Goal: Task Accomplishment & Management: Manage account settings

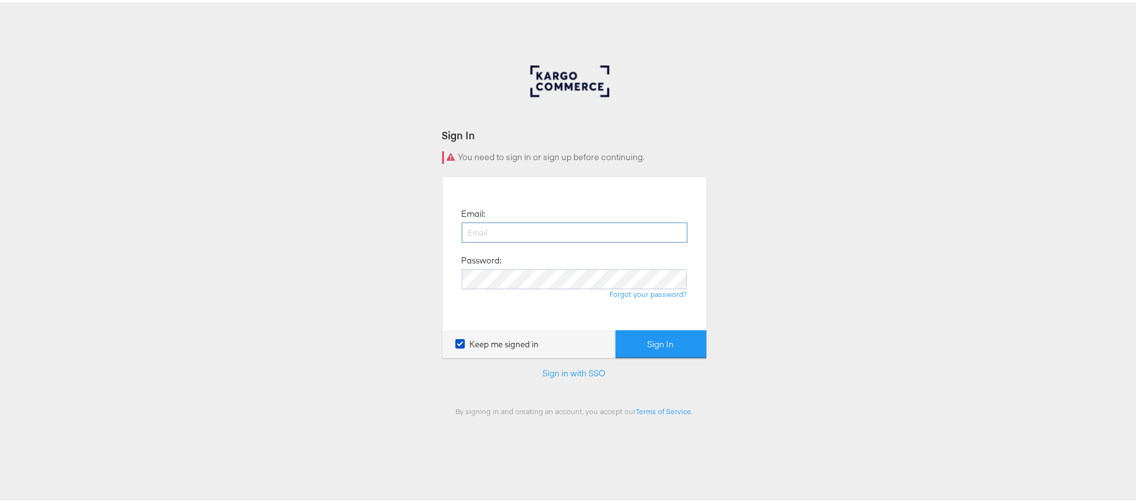
click at [537, 232] on input "email" at bounding box center [575, 230] width 226 height 20
type input "sudheer.bheemunipalli@kargo.com"
click at [615, 328] on button "Sign In" at bounding box center [660, 342] width 91 height 28
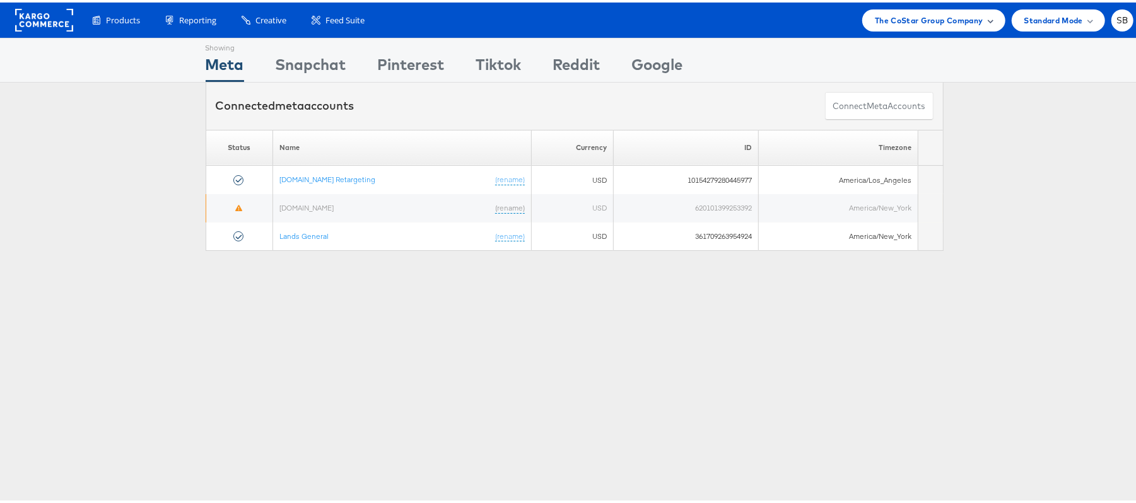
click at [922, 13] on span "The CoStar Group Company" at bounding box center [929, 17] width 108 height 13
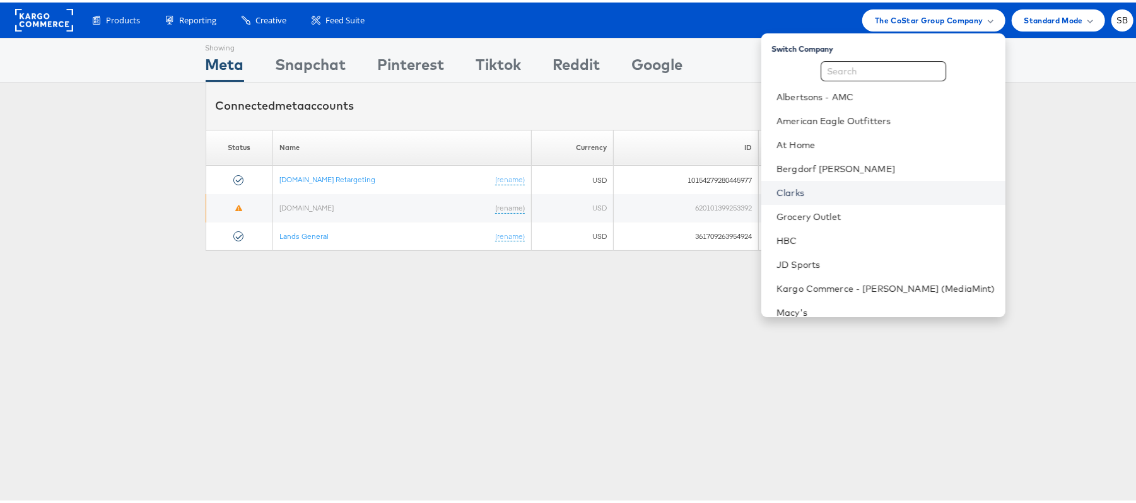
click at [808, 190] on link "Clarks" at bounding box center [885, 190] width 219 height 13
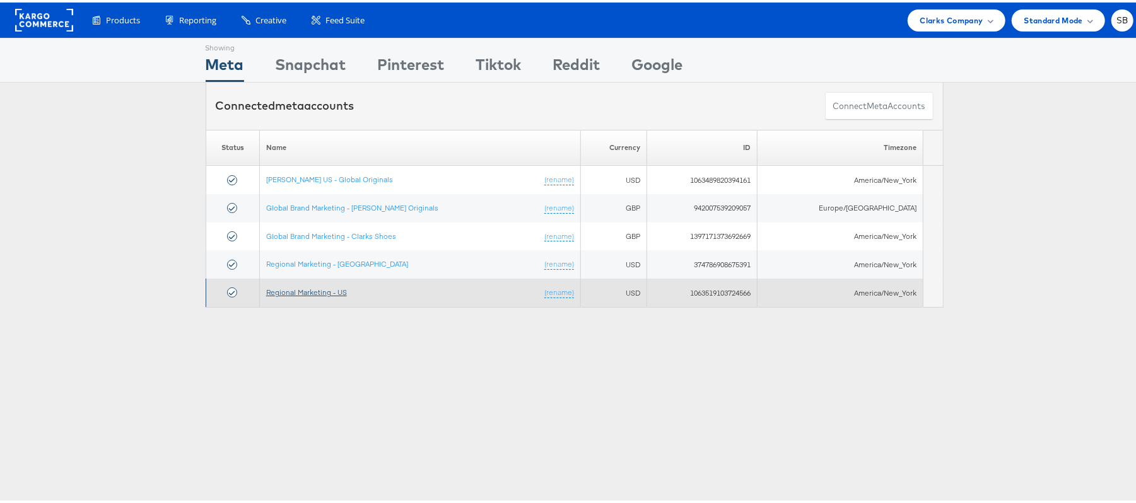
click at [323, 291] on link "Regional Marketing - US" at bounding box center [306, 289] width 81 height 9
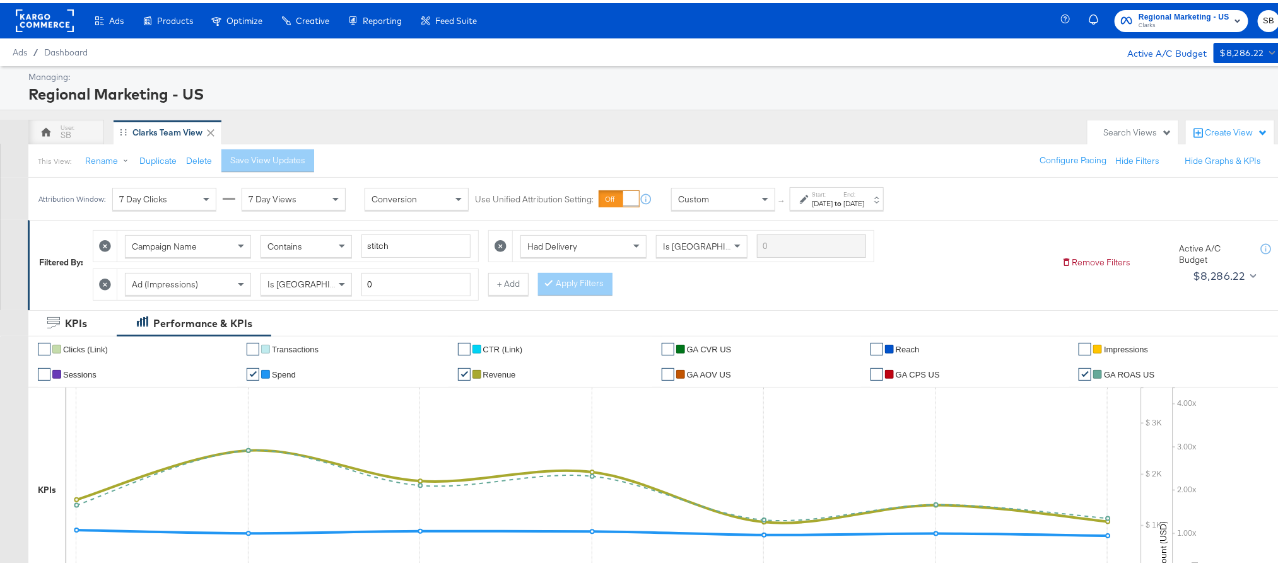
click at [864, 199] on div "Sep 6th 2025" at bounding box center [853, 200] width 21 height 10
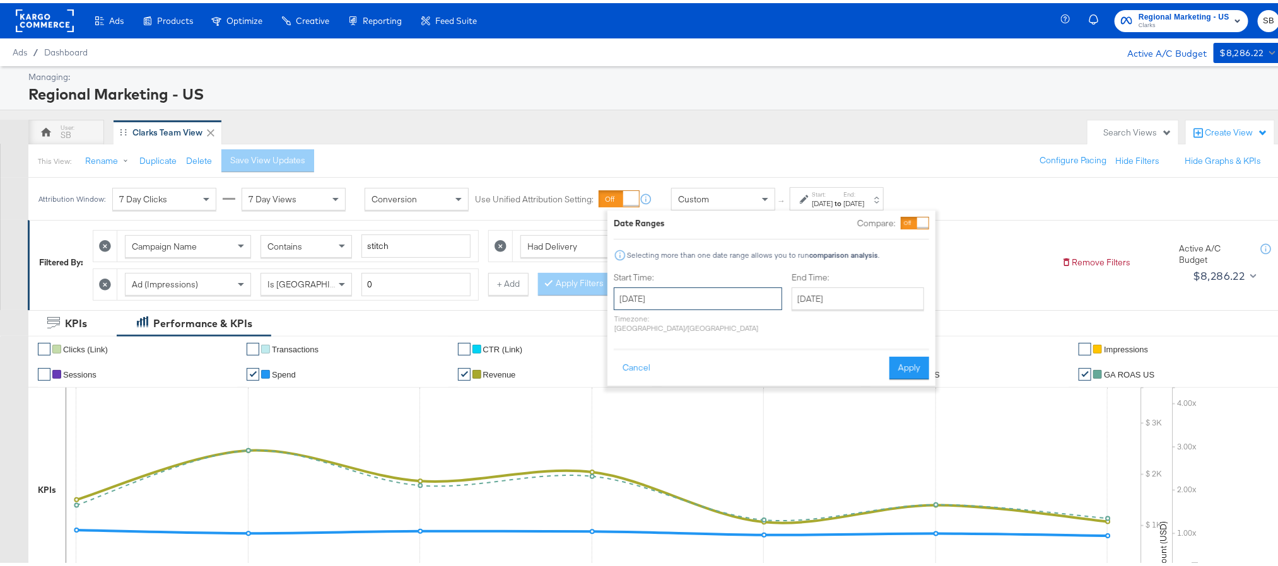
click at [719, 286] on input "[DATE]" at bounding box center [698, 295] width 168 height 23
drag, startPoint x: 689, startPoint y: 443, endPoint x: 799, endPoint y: 318, distance: 166.7
click at [690, 443] on td "3" at bounding box center [692, 448] width 21 height 18
type input "[DATE]"
click at [816, 298] on input "[DATE]" at bounding box center [854, 295] width 132 height 23
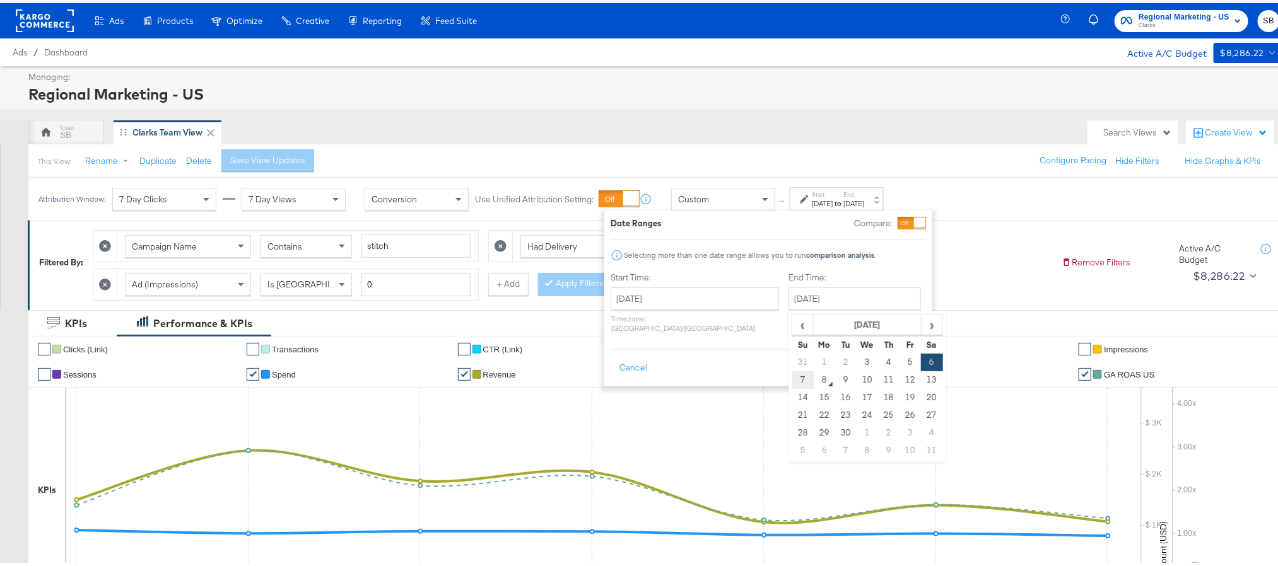
click at [792, 377] on td "7" at bounding box center [802, 377] width 21 height 18
type input "[DATE]"
click at [899, 359] on button "Apply" at bounding box center [906, 365] width 40 height 23
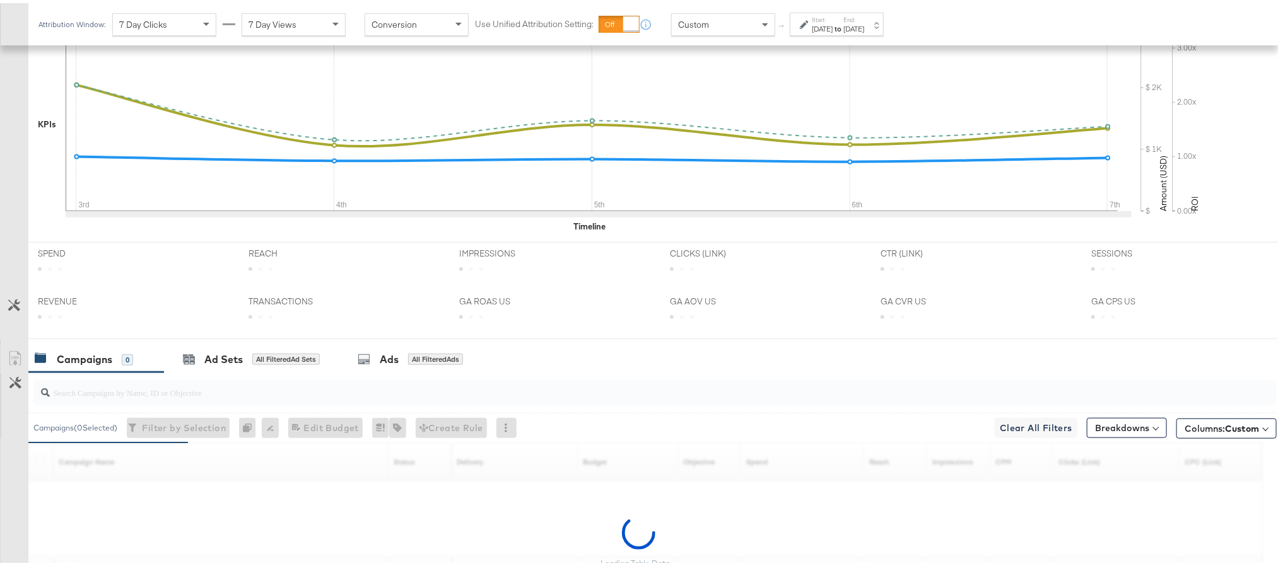
scroll to position [489, 0]
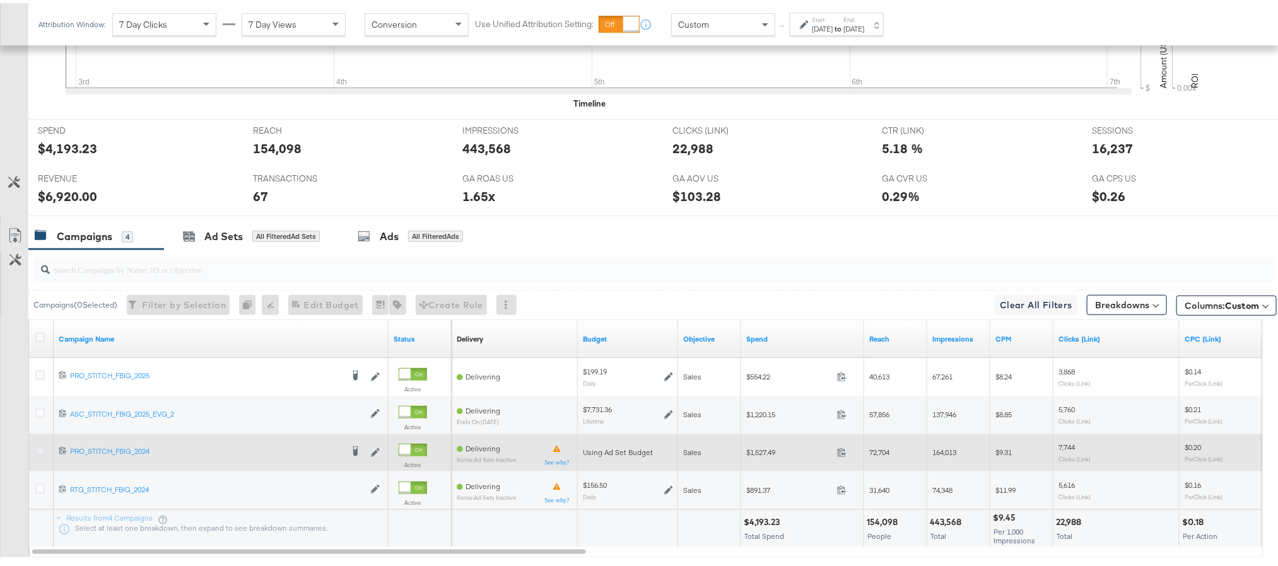
click at [40, 452] on icon at bounding box center [39, 447] width 9 height 9
click at [0, 0] on input "checkbox" at bounding box center [0, 0] width 0 height 0
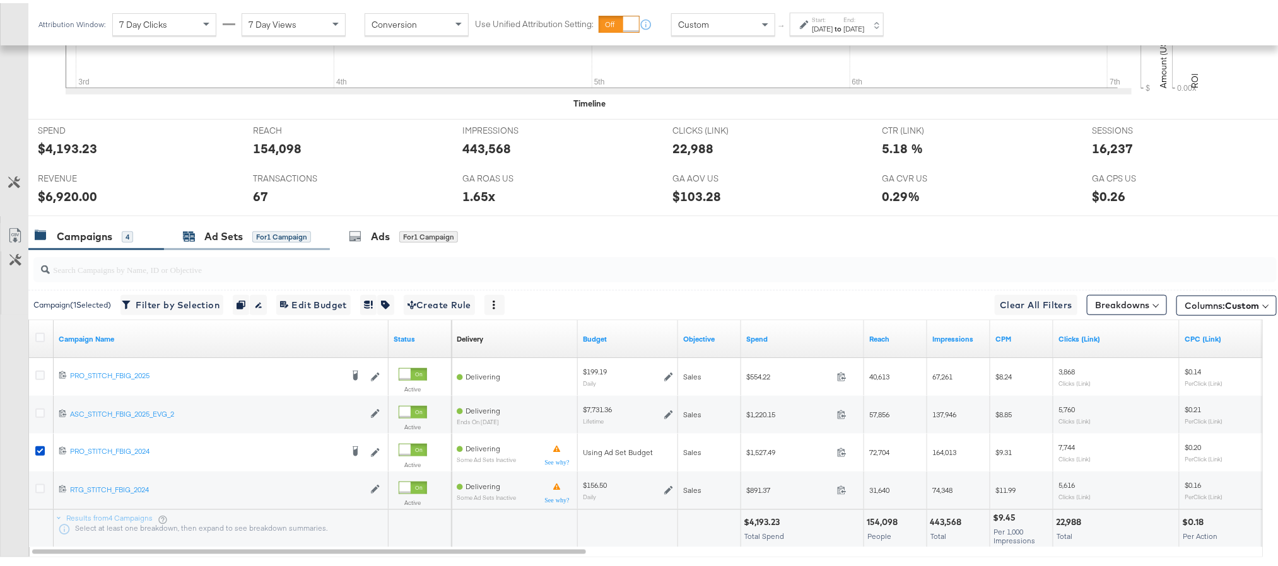
click at [208, 239] on div "Ad Sets" at bounding box center [223, 233] width 38 height 15
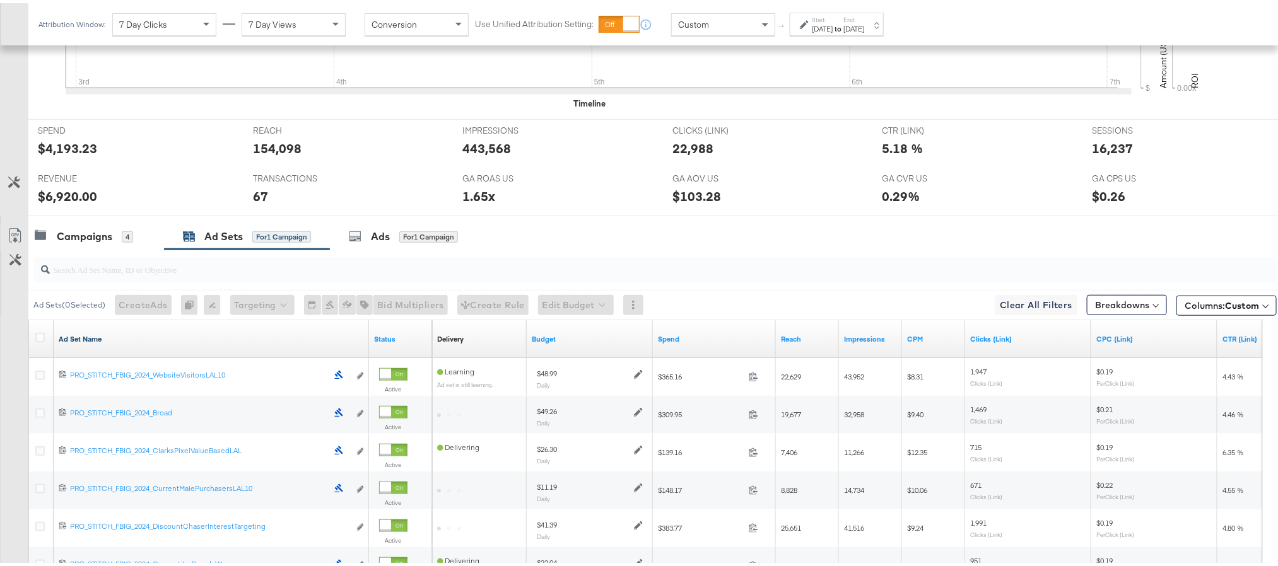
click at [96, 339] on link "Ad Set Name" at bounding box center [211, 336] width 305 height 10
click at [96, 339] on link "Ad Set Name ↓" at bounding box center [211, 336] width 305 height 10
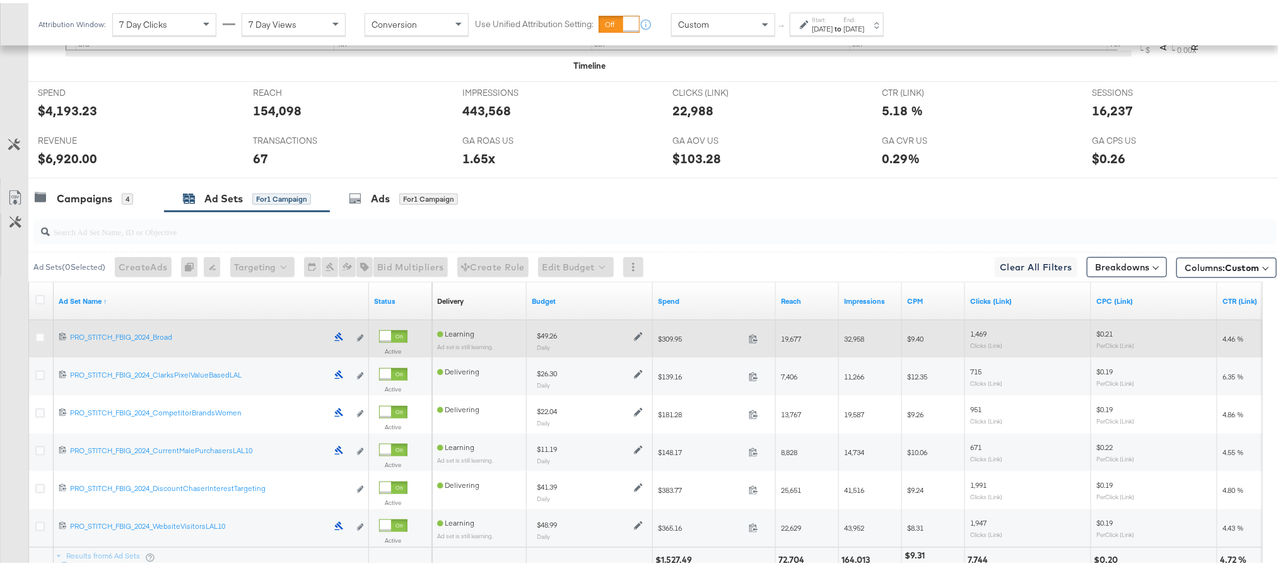
scroll to position [583, 0]
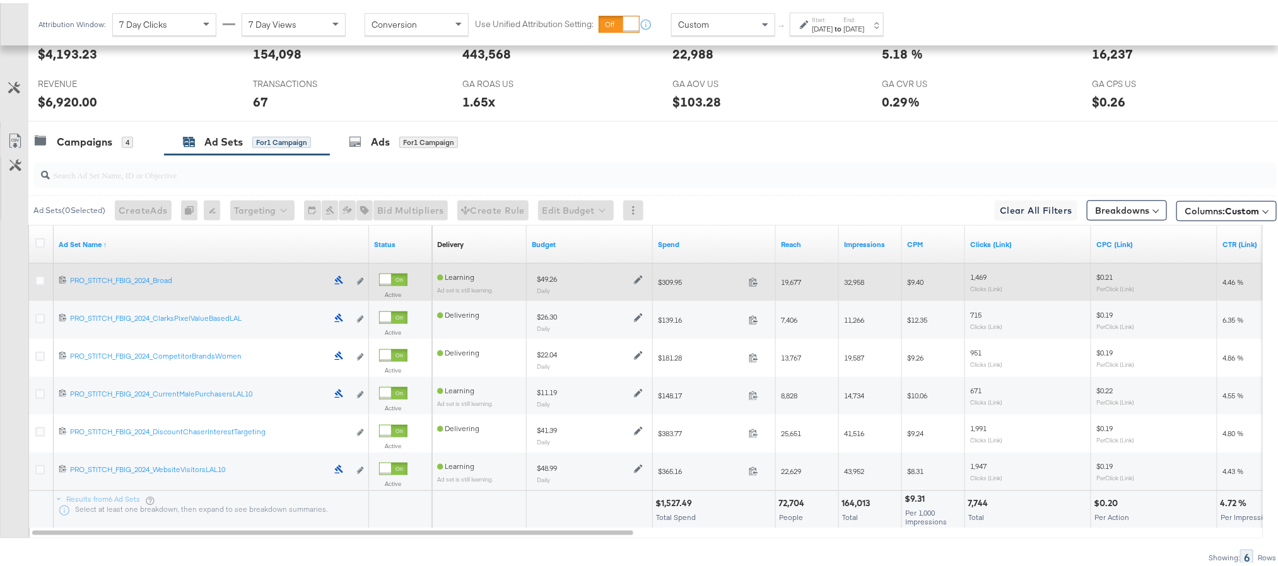
click at [645, 284] on div "$49.26 Daily" at bounding box center [590, 280] width 116 height 31
click at [638, 281] on icon at bounding box center [638, 276] width 9 height 9
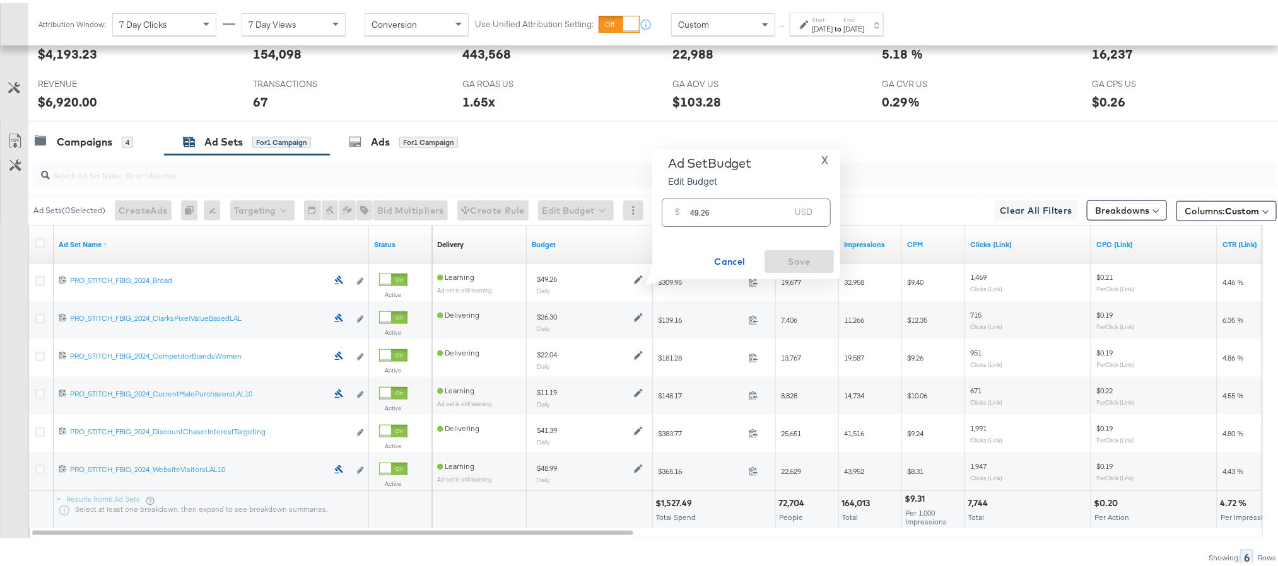
click at [700, 209] on input "49.26" at bounding box center [740, 204] width 100 height 27
paste input "$34.04"
type input "34.04"
click at [799, 260] on span "Save" at bounding box center [798, 259] width 59 height 16
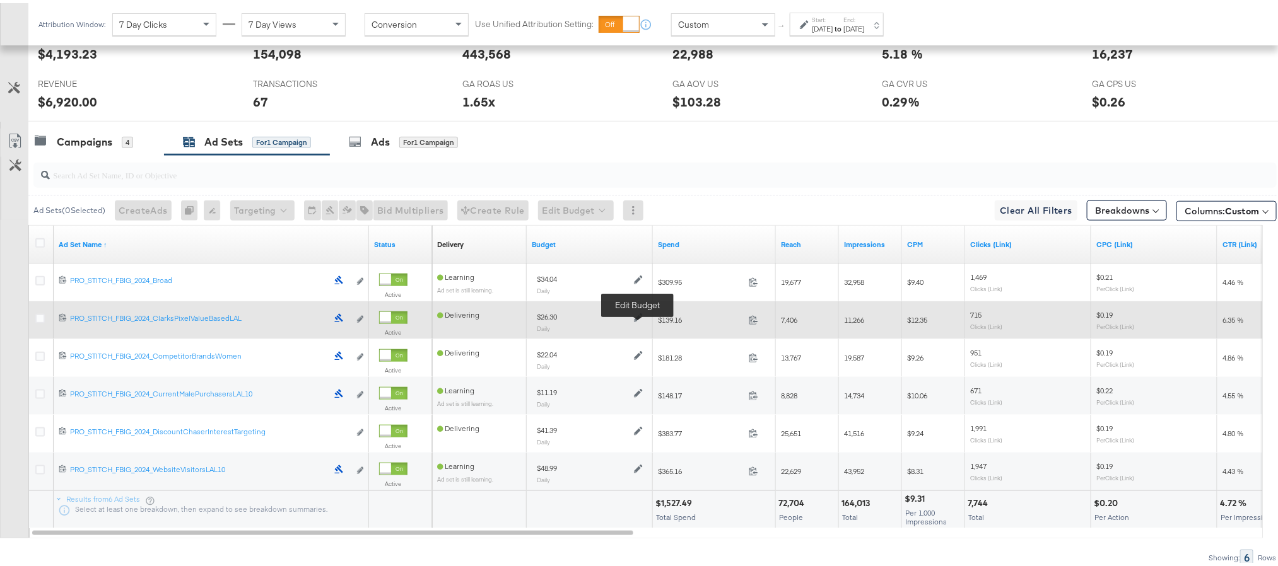
click at [636, 318] on icon at bounding box center [638, 314] width 9 height 9
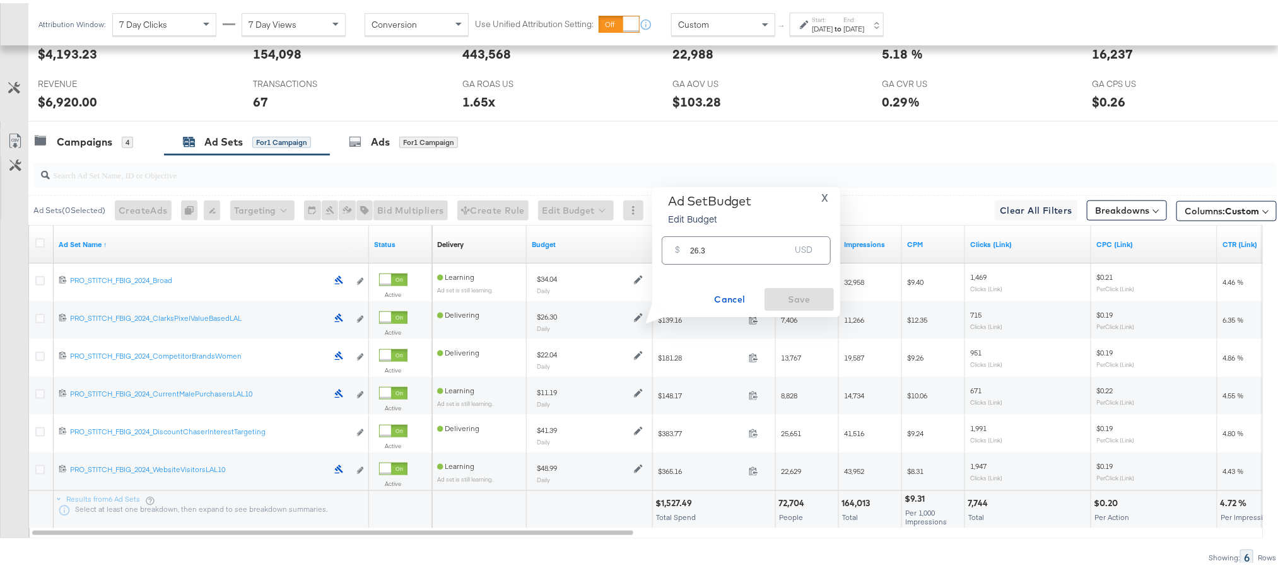
click at [702, 250] on input "26.3" at bounding box center [740, 242] width 100 height 27
paste input "$46.02"
type input "46.02"
click at [788, 291] on span "Save" at bounding box center [798, 297] width 59 height 16
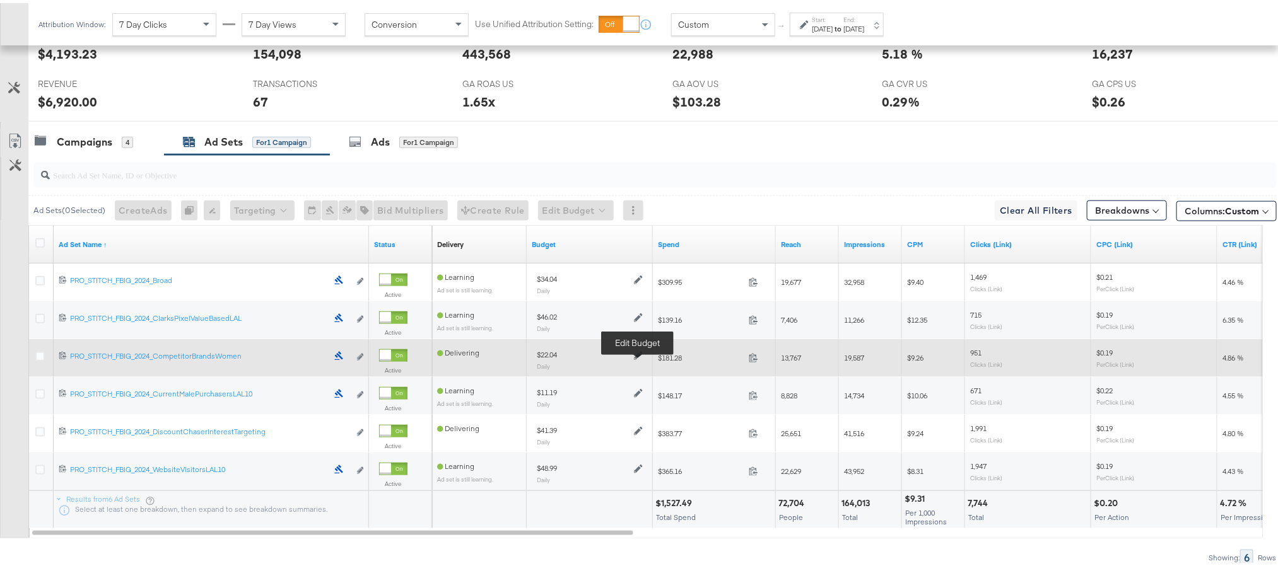
click at [638, 356] on icon at bounding box center [638, 352] width 9 height 9
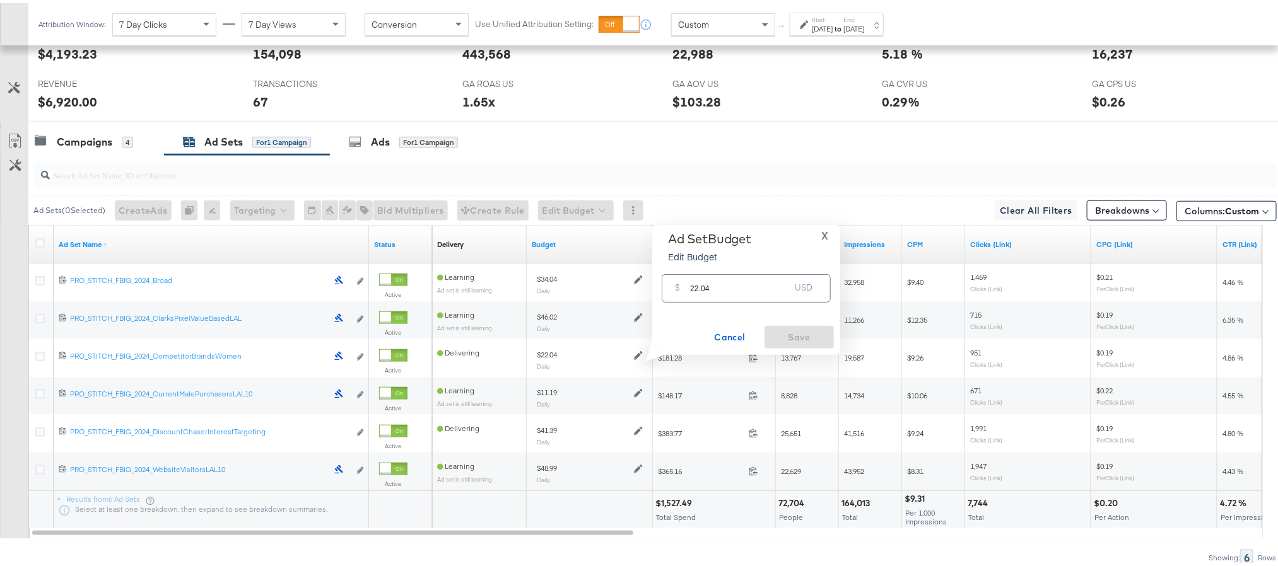
click at [706, 294] on div "$ 22.04 USD" at bounding box center [745, 285] width 169 height 28
click at [704, 288] on input "22.04" at bounding box center [740, 280] width 100 height 27
paste input "$27.31"
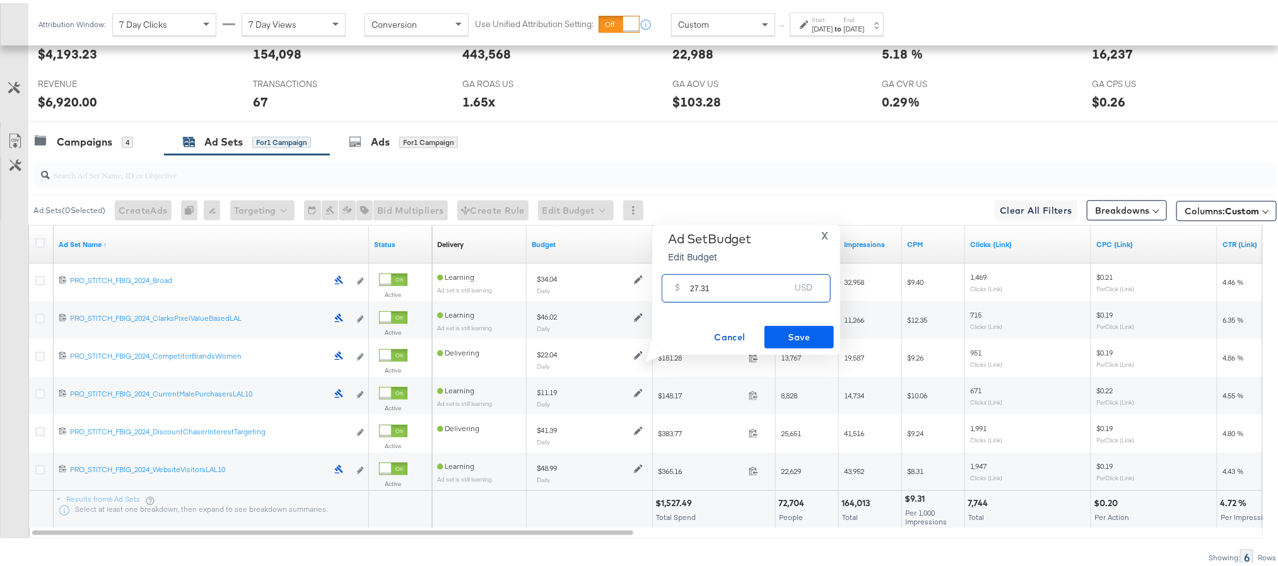
type input "27.31"
click at [784, 327] on span "Save" at bounding box center [798, 335] width 59 height 16
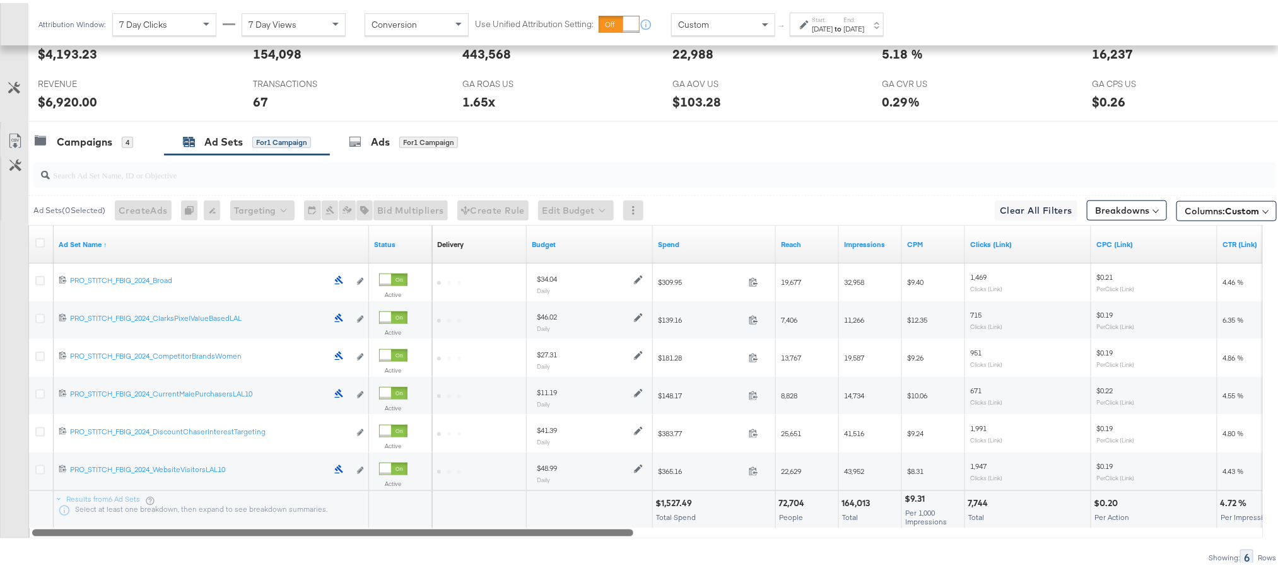
drag, startPoint x: 545, startPoint y: 535, endPoint x: 456, endPoint y: 532, distance: 89.0
click at [456, 532] on div at bounding box center [332, 529] width 601 height 11
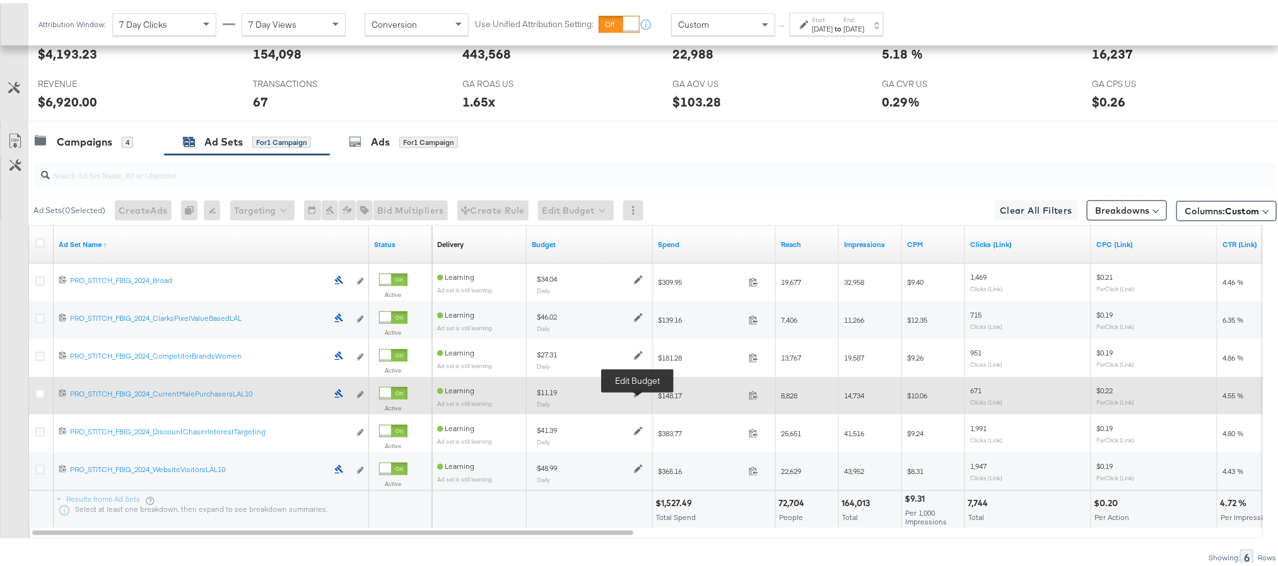
click at [636, 395] on icon at bounding box center [638, 390] width 9 height 9
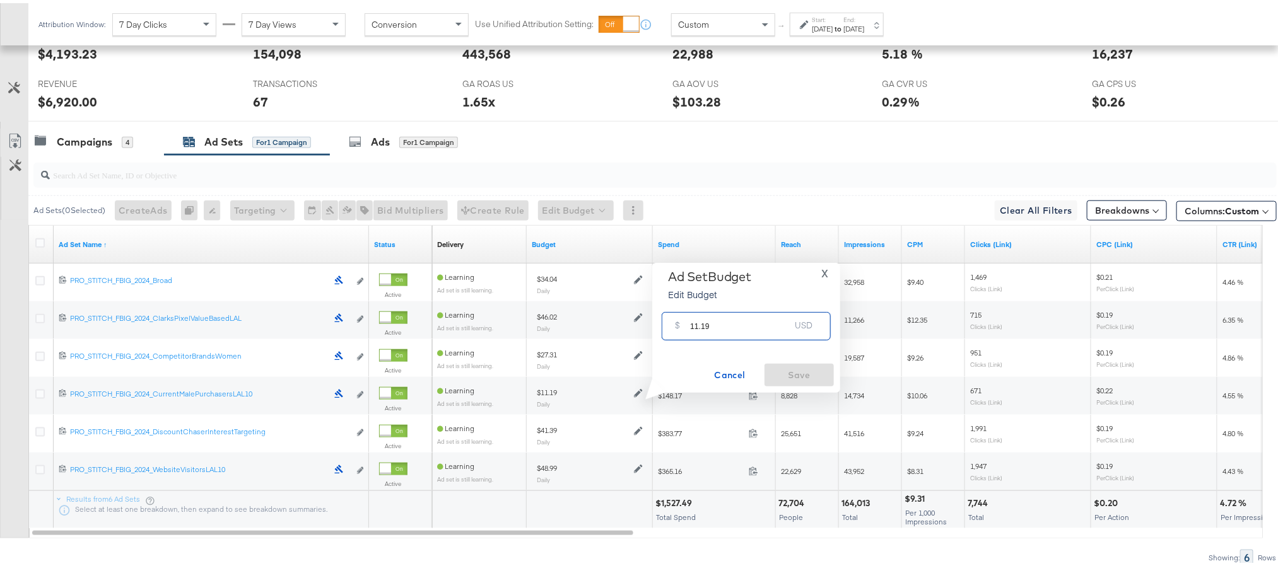
click at [699, 327] on input "11.19" at bounding box center [740, 318] width 100 height 27
paste input "$0.00"
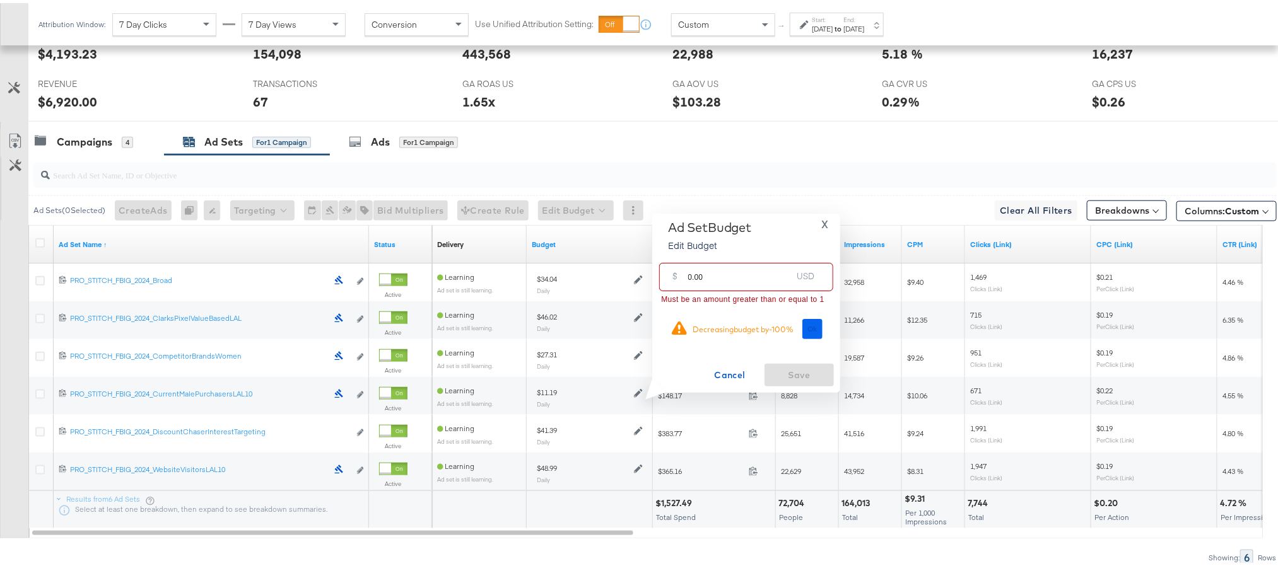
type input "0.00"
click at [806, 322] on button "Ok" at bounding box center [812, 326] width 20 height 20
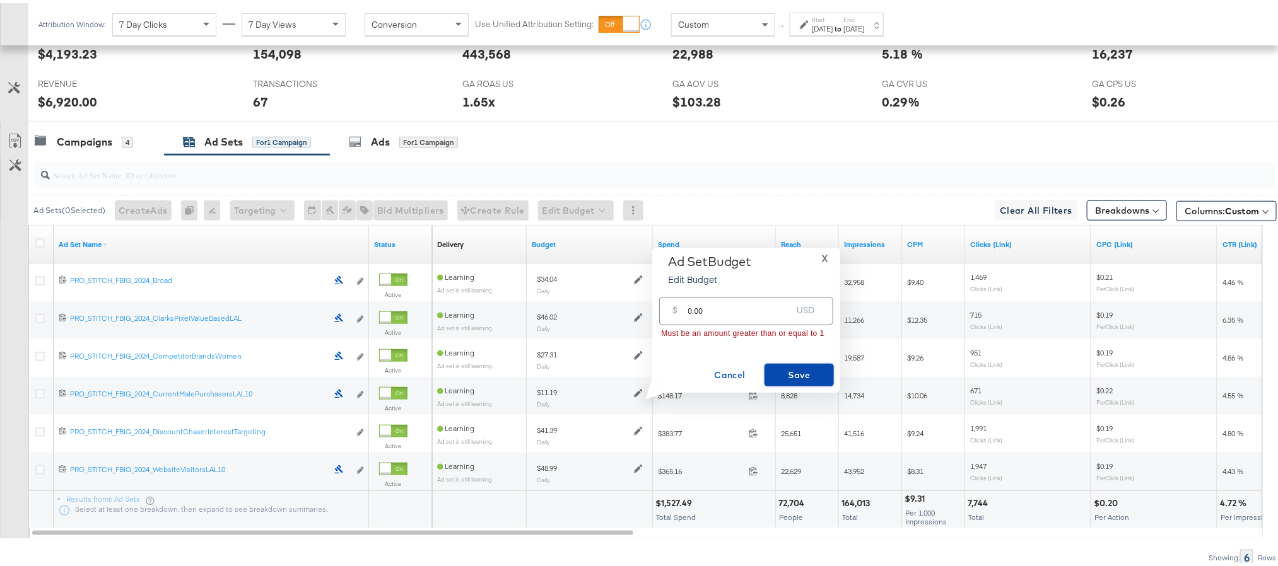
click at [795, 370] on span "Save" at bounding box center [798, 372] width 59 height 16
click at [1264, 438] on span "×" at bounding box center [1267, 438] width 6 height 15
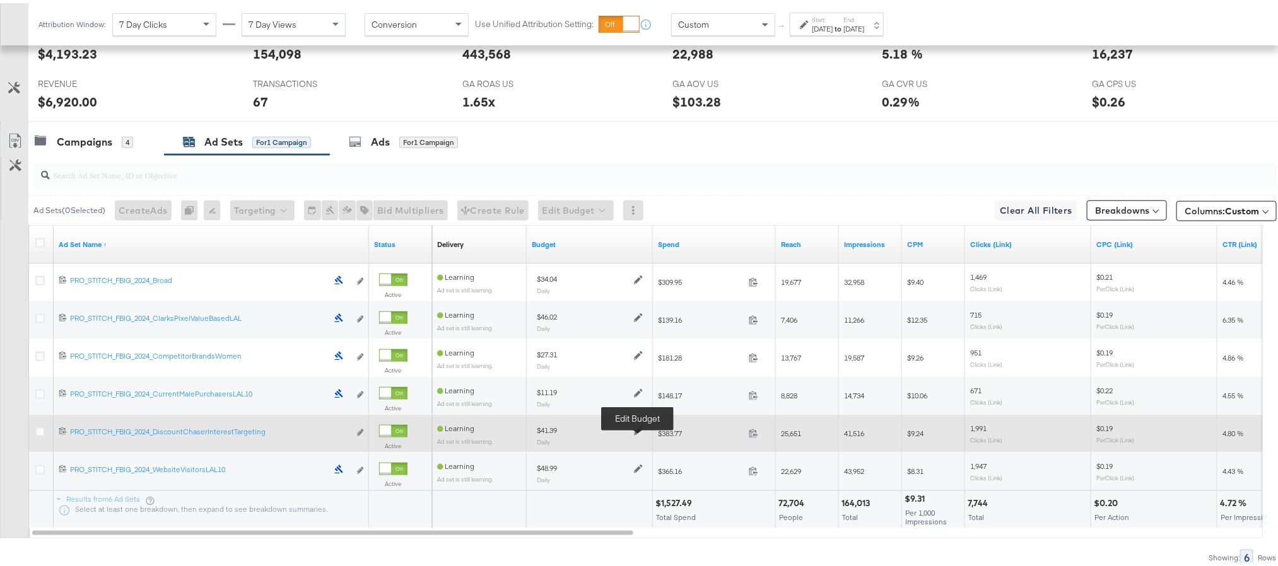
click at [639, 432] on icon at bounding box center [638, 428] width 9 height 9
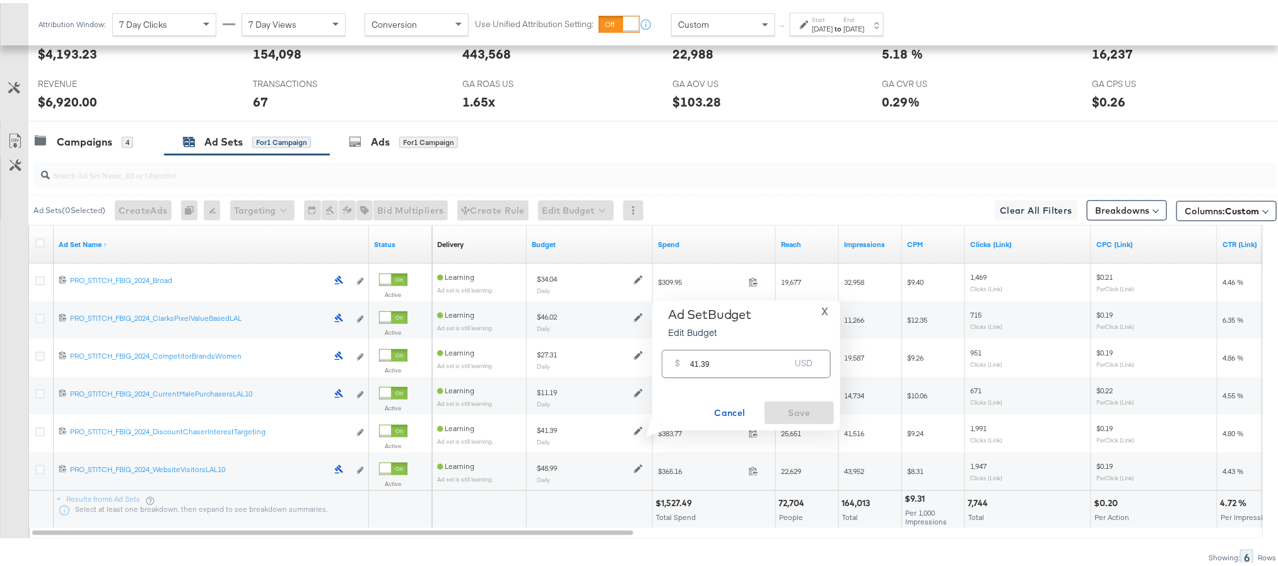
click at [719, 358] on input "41.39" at bounding box center [740, 355] width 100 height 27
paste input "$17.78"
type input "17.78"
click at [803, 409] on span "Save" at bounding box center [798, 410] width 59 height 16
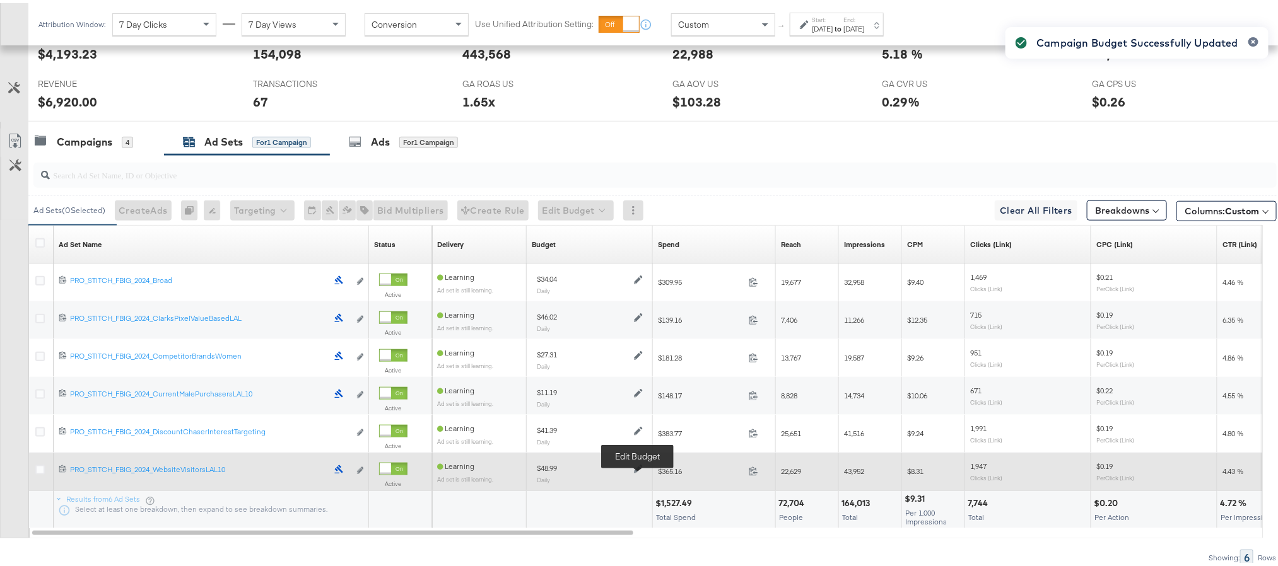
click at [636, 470] on icon at bounding box center [638, 466] width 9 height 9
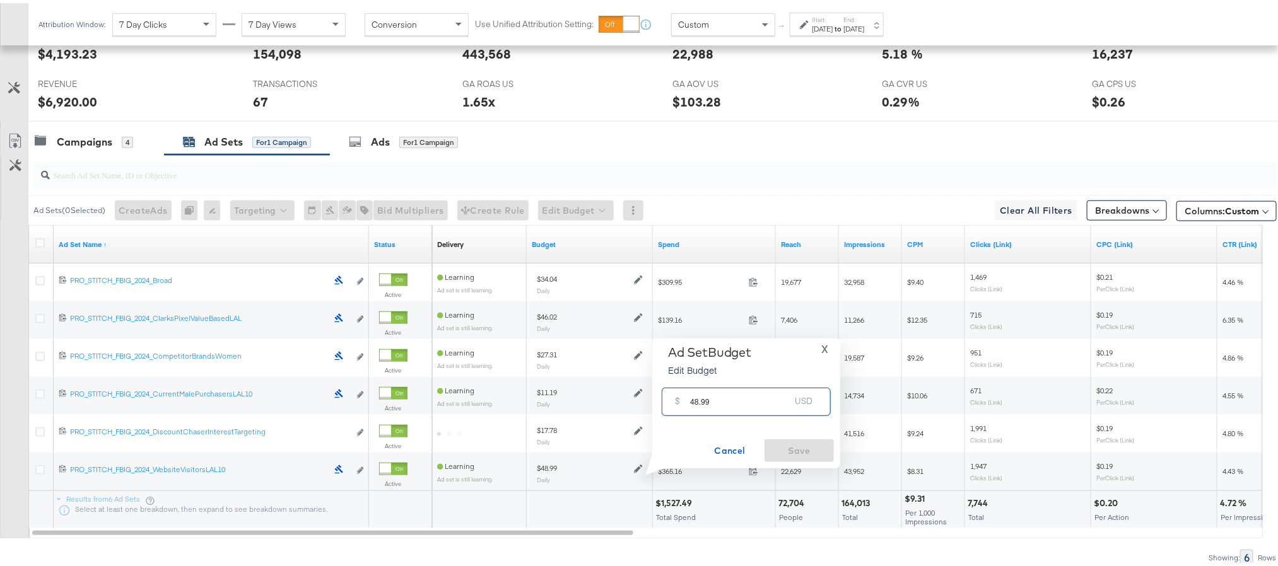
click at [695, 396] on input "48.99" at bounding box center [740, 393] width 100 height 27
paste input "$31.41"
type input "31.41"
click at [812, 455] on span "Save" at bounding box center [798, 448] width 59 height 16
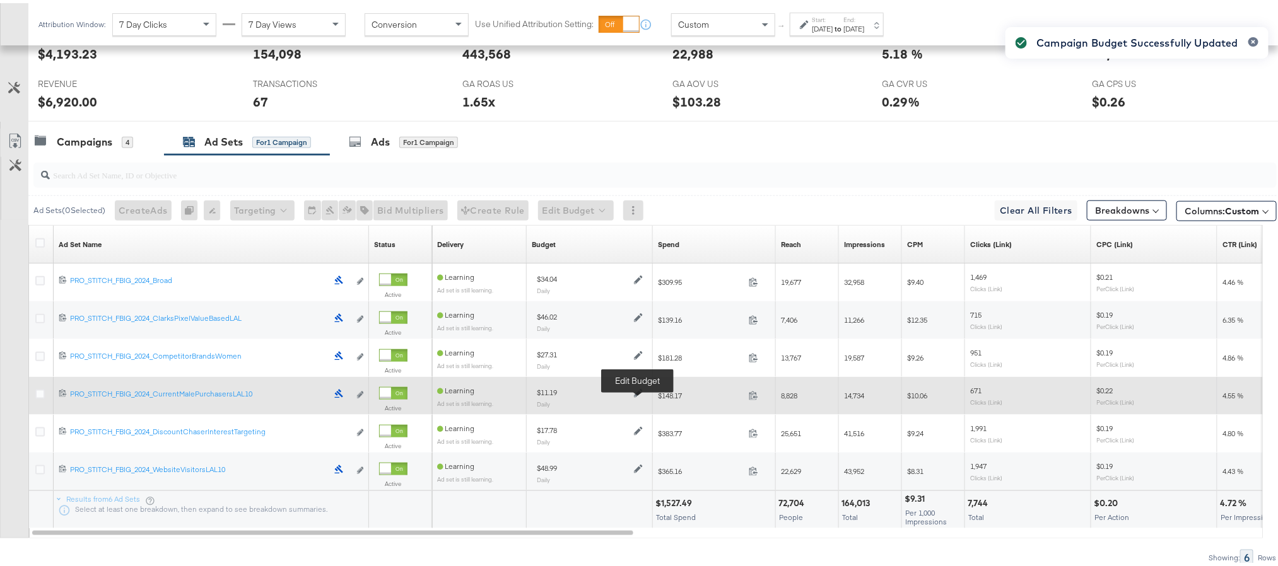
click at [638, 395] on icon at bounding box center [638, 390] width 9 height 9
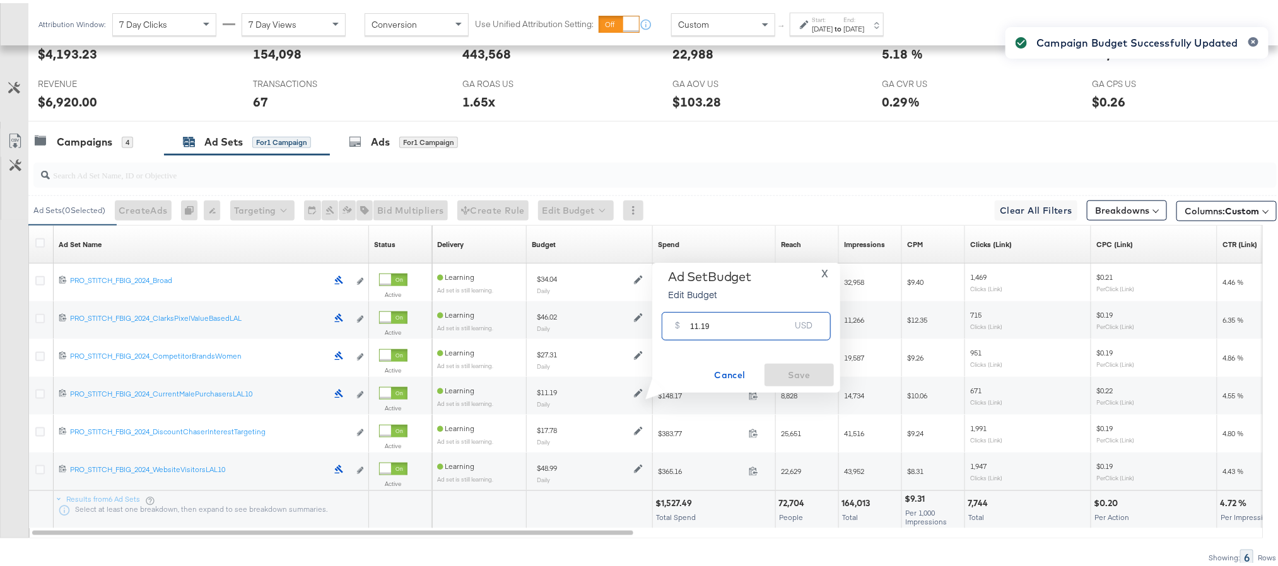
click at [726, 329] on input "11.19" at bounding box center [740, 318] width 100 height 27
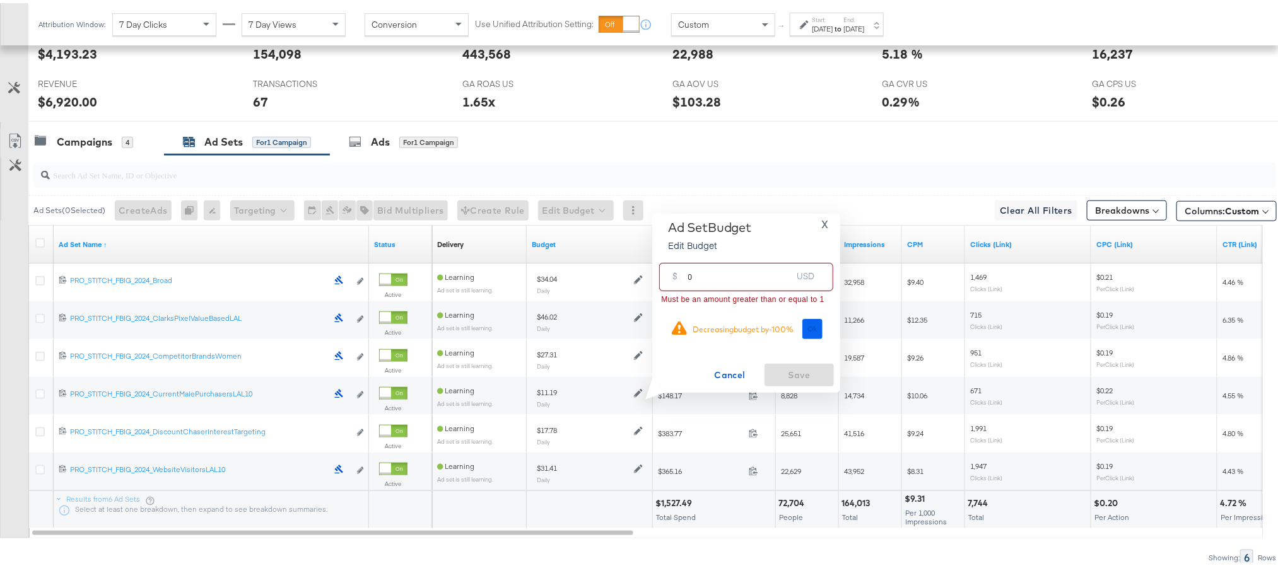
type input "0"
click at [803, 324] on button "Ok" at bounding box center [812, 326] width 20 height 20
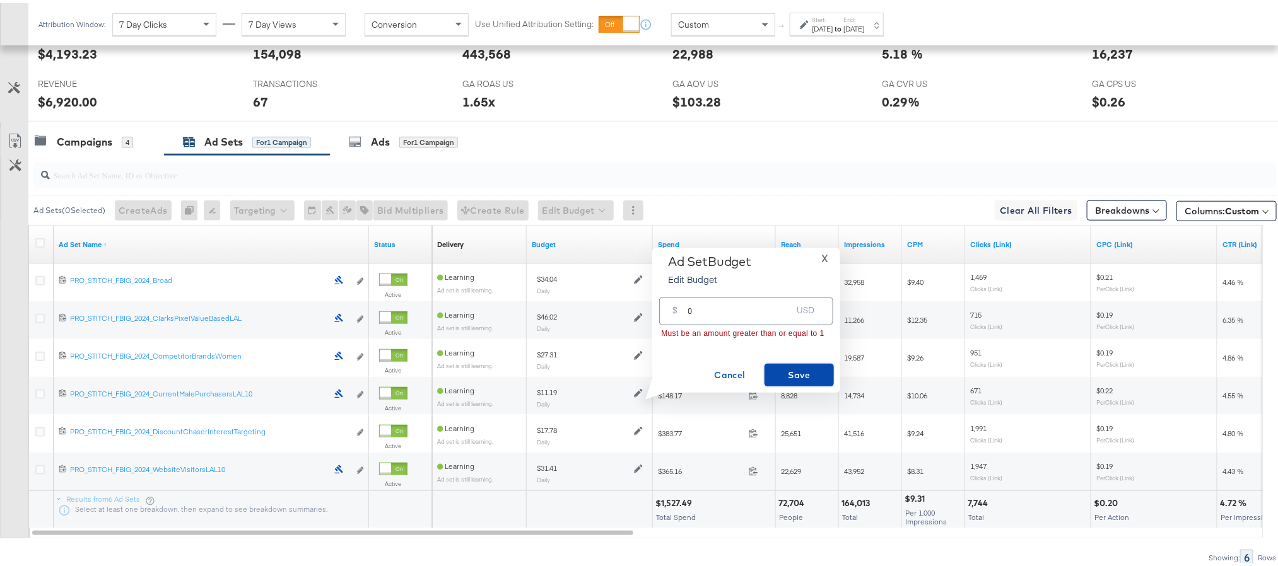
click at [801, 363] on button "Save" at bounding box center [798, 372] width 69 height 23
click at [1264, 441] on span "×" at bounding box center [1267, 438] width 6 height 15
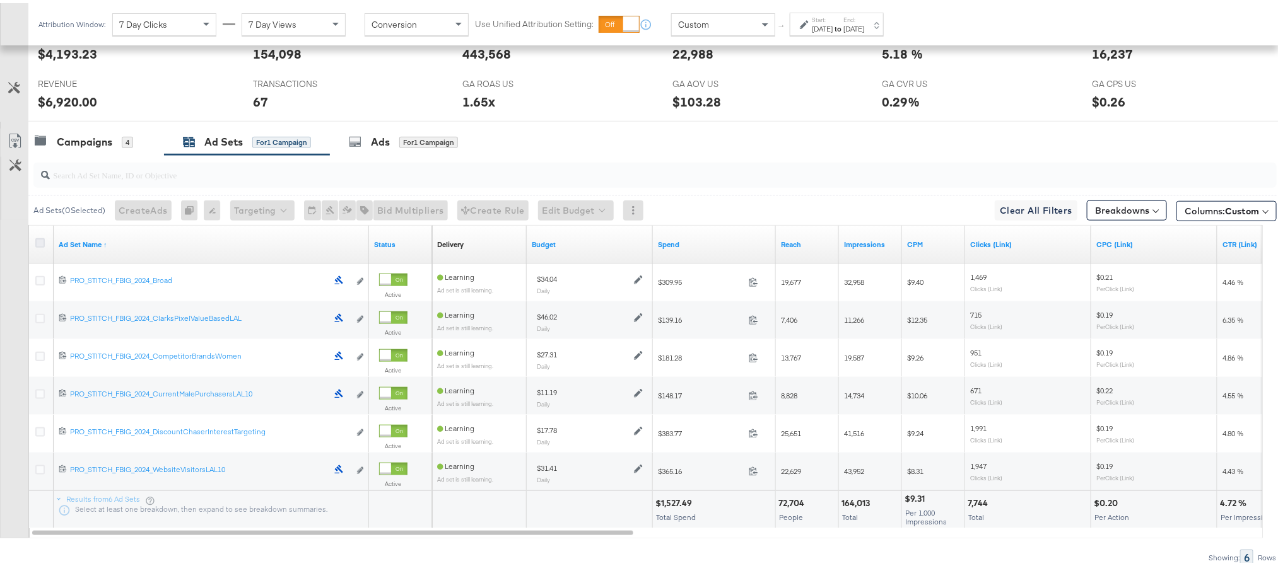
click at [38, 243] on icon at bounding box center [39, 239] width 9 height 9
click at [0, 0] on input "checkbox" at bounding box center [0, 0] width 0 height 0
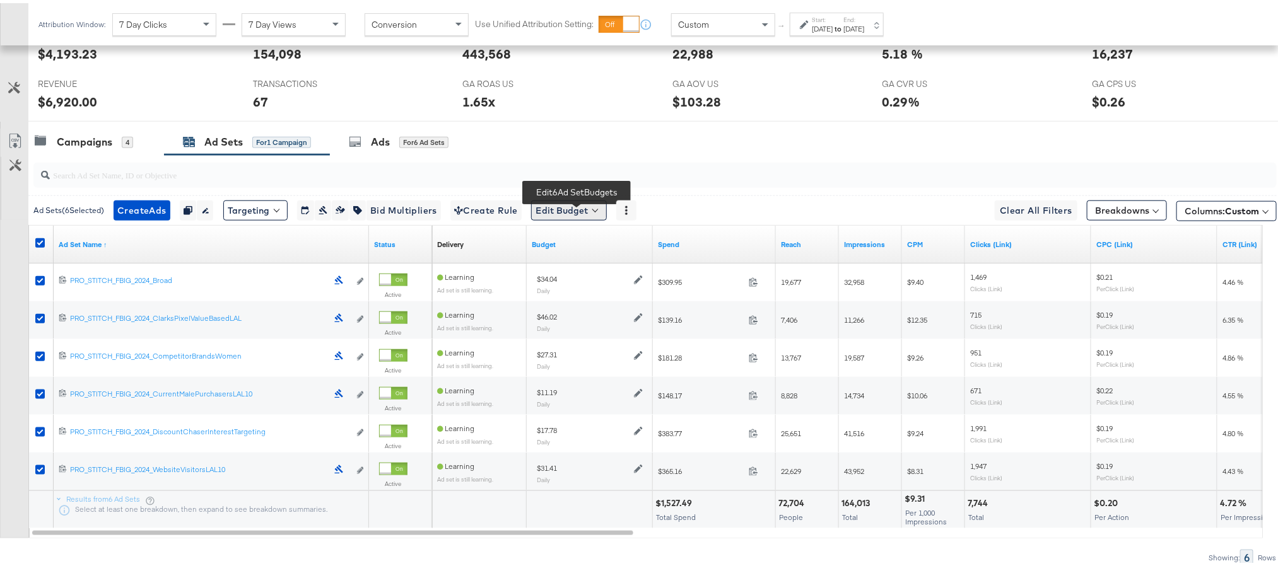
click at [562, 212] on button "Edit Budget" at bounding box center [569, 207] width 76 height 20
click at [592, 248] on span "Edit Ad Set Budget" at bounding box center [573, 240] width 72 height 16
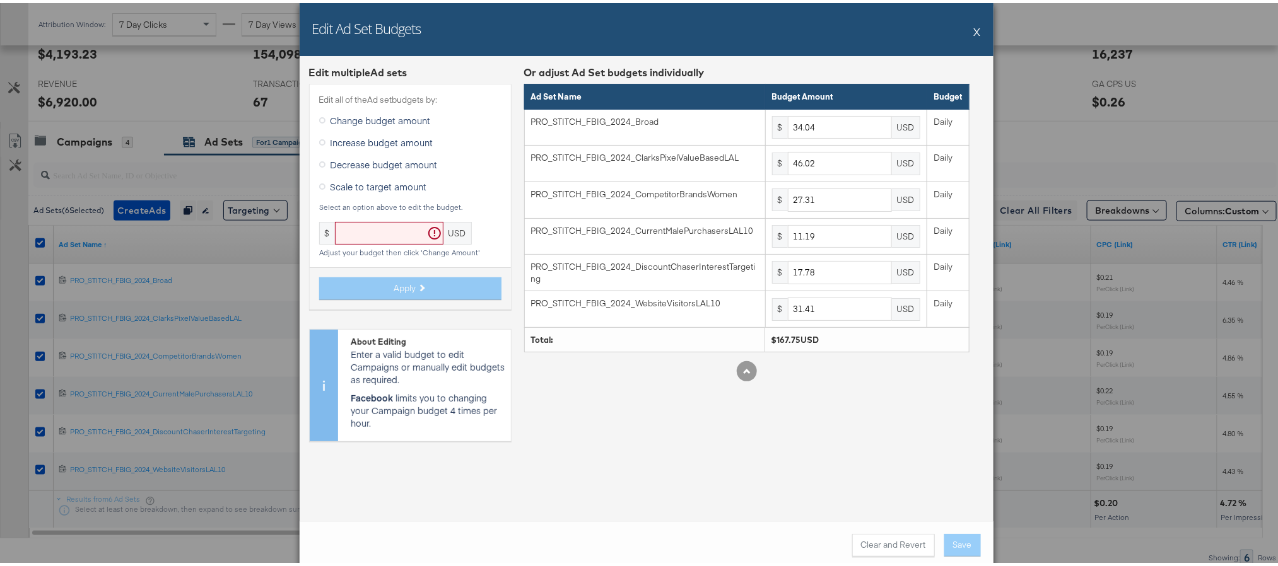
click at [348, 186] on span "Scale to target amount" at bounding box center [378, 183] width 96 height 13
click at [0, 0] on input "Scale to target amount" at bounding box center [0, 0] width 0 height 0
click at [348, 225] on input "text" at bounding box center [389, 230] width 108 height 23
click at [974, 29] on button "X" at bounding box center [977, 28] width 7 height 25
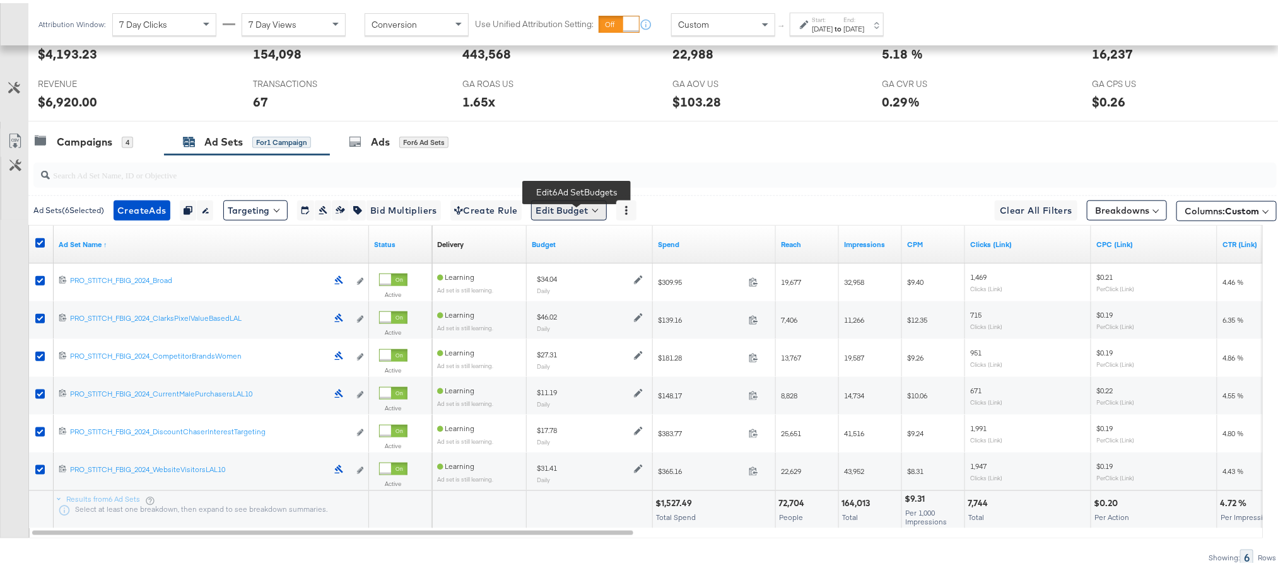
click at [581, 211] on button "Edit Budget" at bounding box center [569, 207] width 76 height 20
click at [589, 246] on span "Edit Ad Set Budget" at bounding box center [573, 240] width 72 height 16
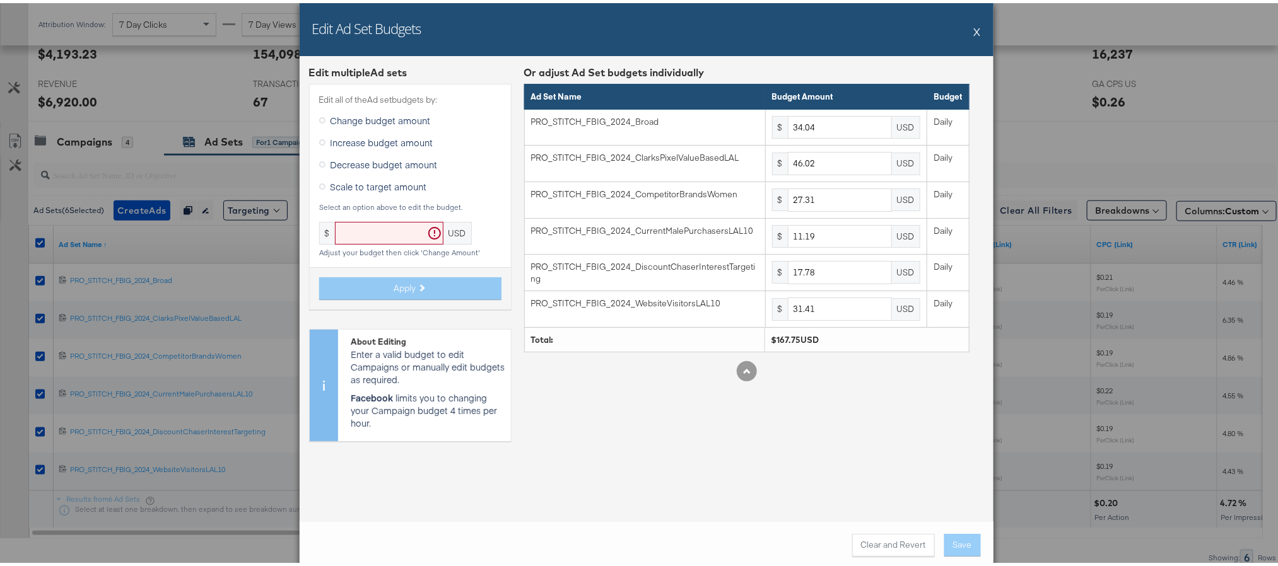
click at [360, 185] on span "Scale to target amount" at bounding box center [378, 183] width 96 height 13
click at [0, 0] on input "Scale to target amount" at bounding box center [0, 0] width 0 height 0
click at [359, 227] on input "text" at bounding box center [389, 230] width 108 height 23
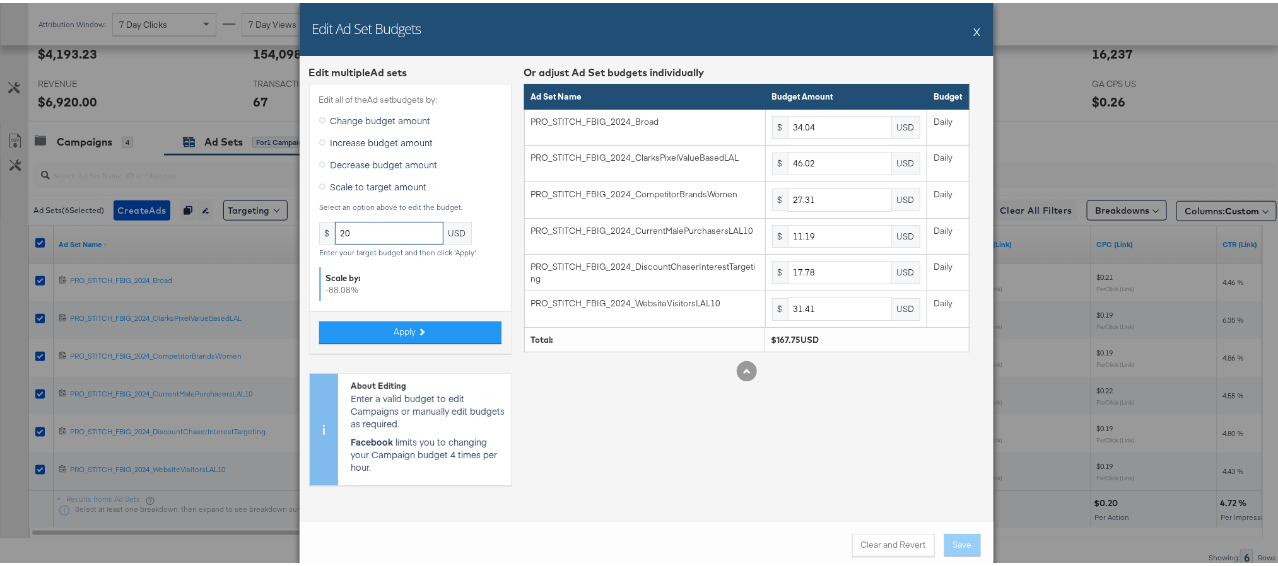
type input "2"
type input "199.21"
click at [417, 330] on icon at bounding box center [420, 328] width 7 height 7
type input "40.42"
type input "54.65"
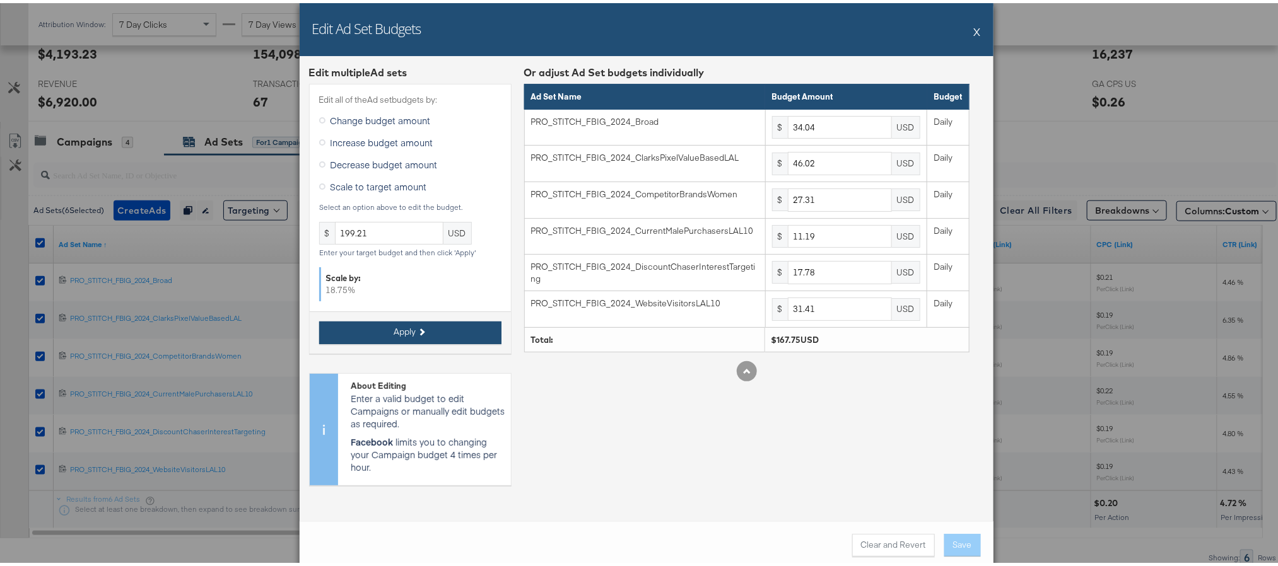
type input "32.43"
type input "13.28"
type input "21.11"
type input "37.3"
click at [950, 544] on button "Save" at bounding box center [962, 542] width 37 height 23
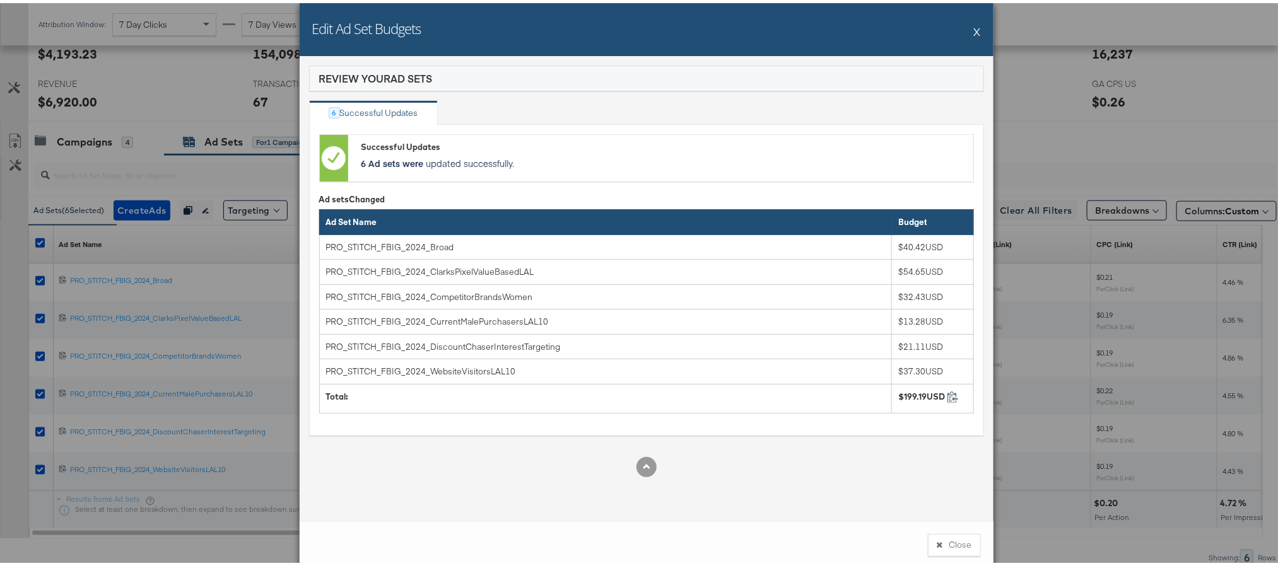
click at [950, 544] on button "Close" at bounding box center [954, 542] width 53 height 23
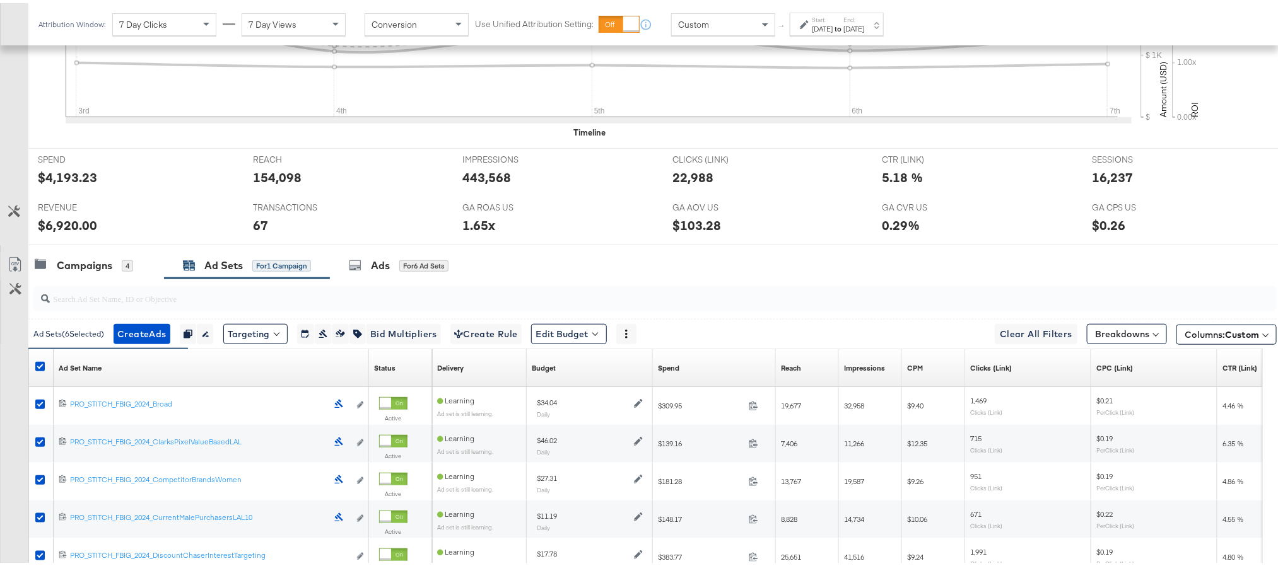
scroll to position [205, 0]
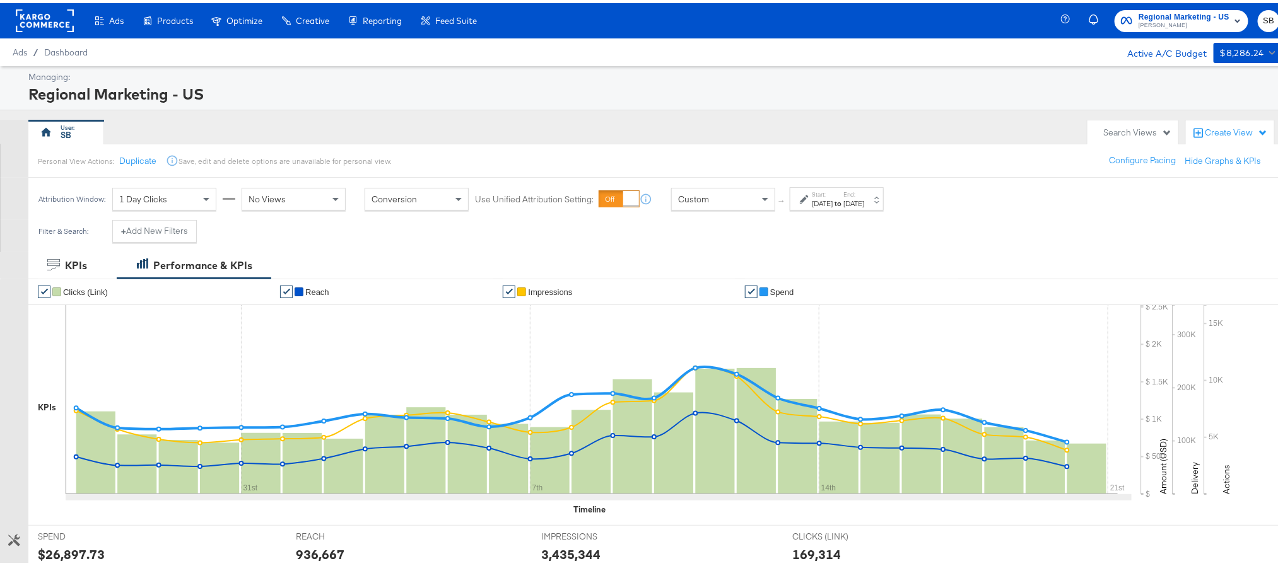
click at [34, 11] on rect at bounding box center [45, 17] width 58 height 23
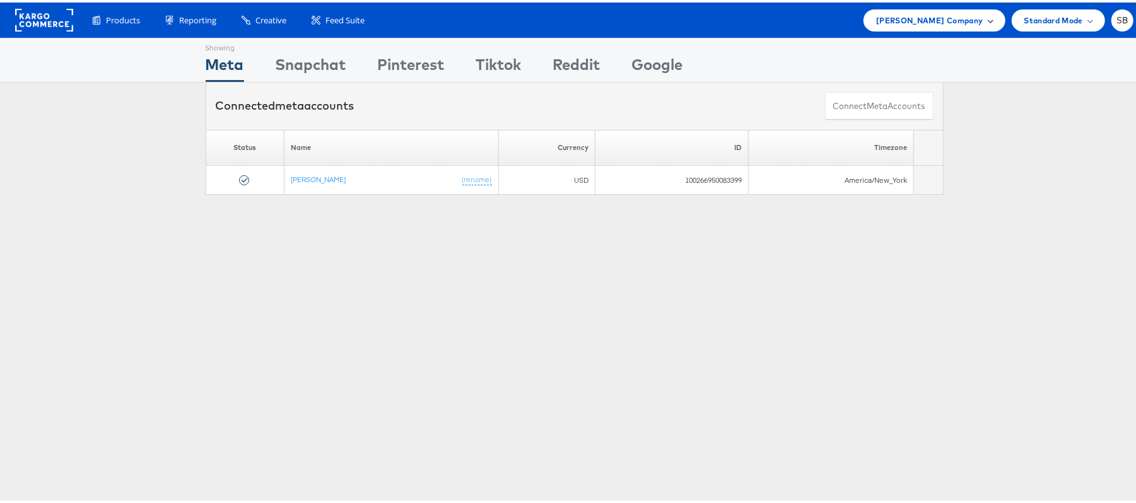
click at [904, 15] on span "[PERSON_NAME] Company" at bounding box center [929, 17] width 107 height 13
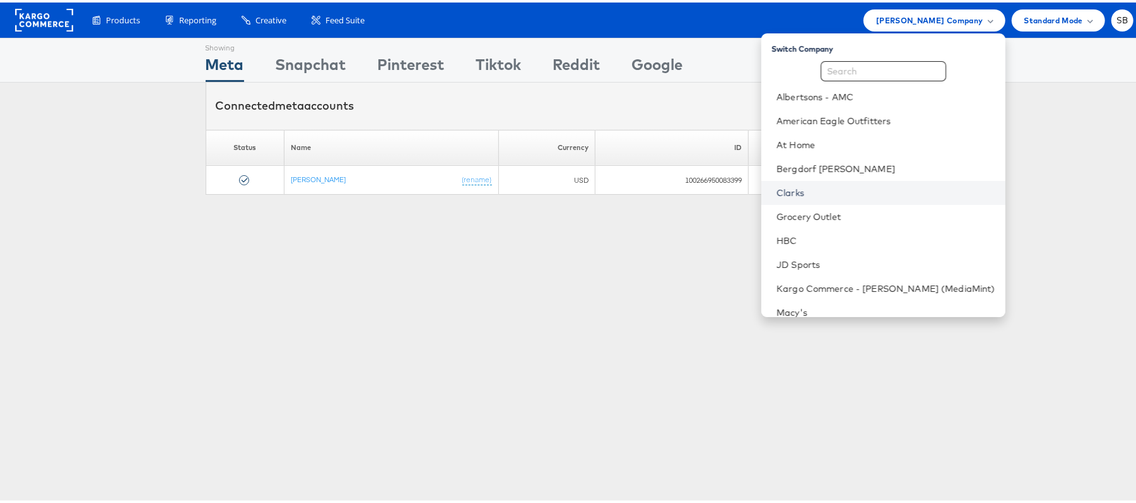
click at [821, 184] on link "Clarks" at bounding box center [885, 190] width 219 height 13
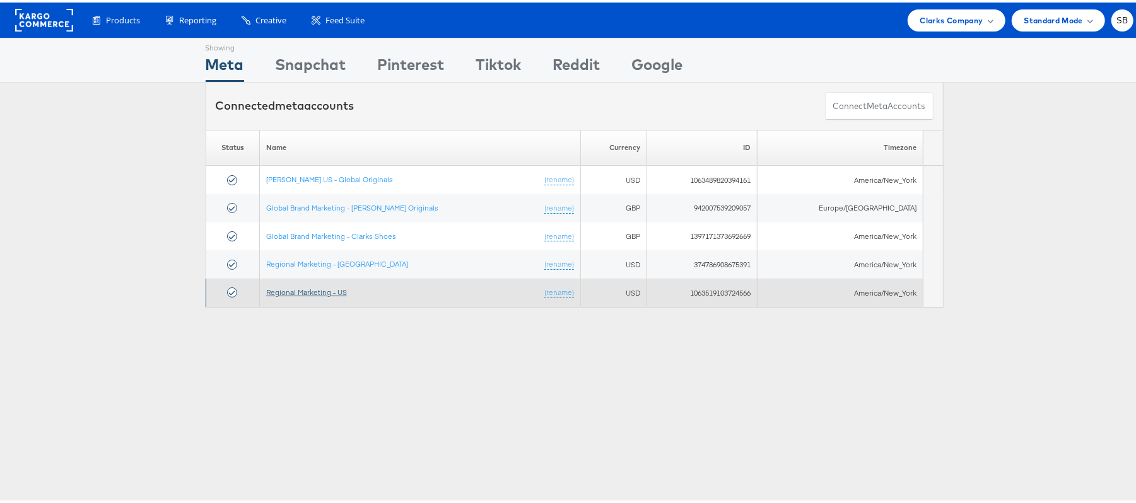
click at [325, 291] on link "Regional Marketing - US" at bounding box center [306, 289] width 81 height 9
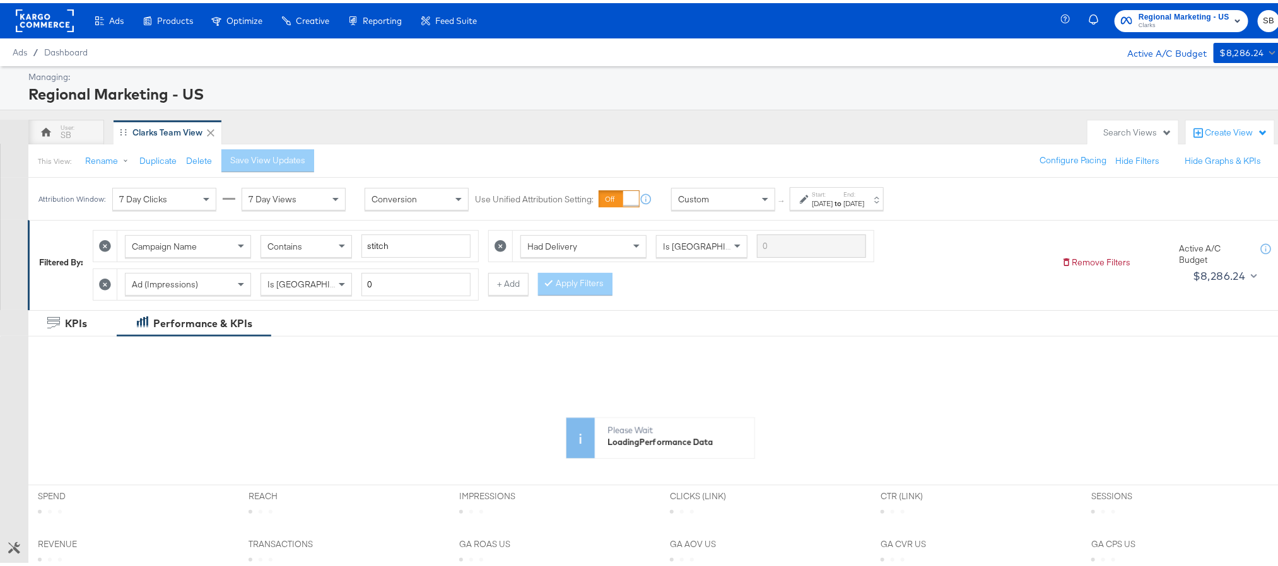
click at [815, 194] on label "Start:" at bounding box center [822, 191] width 21 height 8
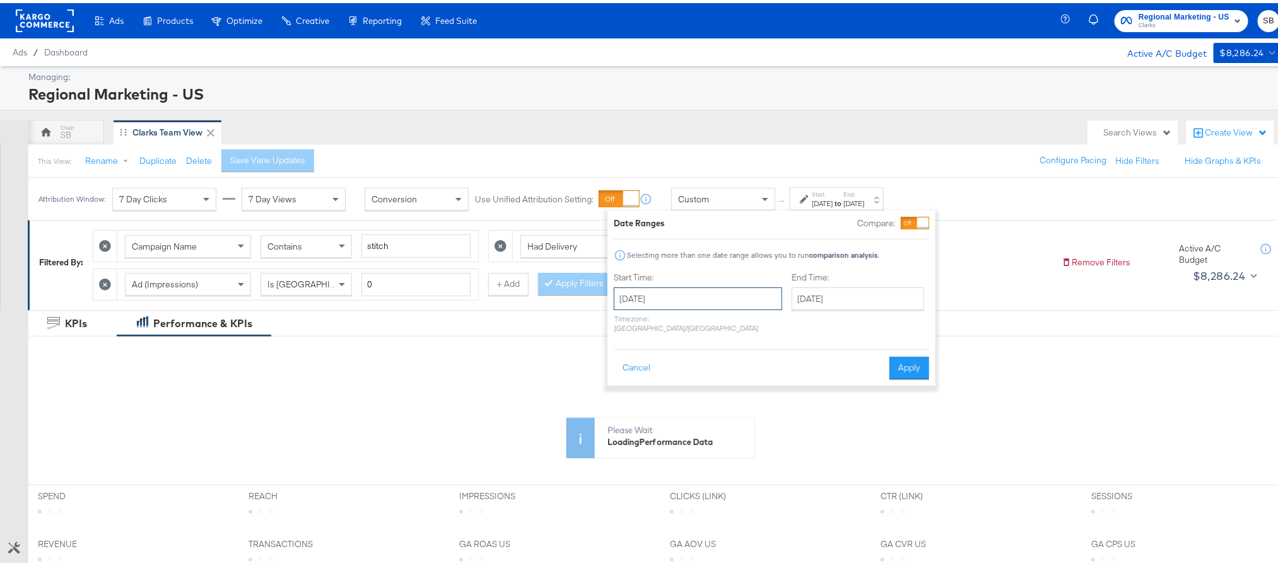
click at [725, 305] on input "[DATE]" at bounding box center [698, 295] width 168 height 23
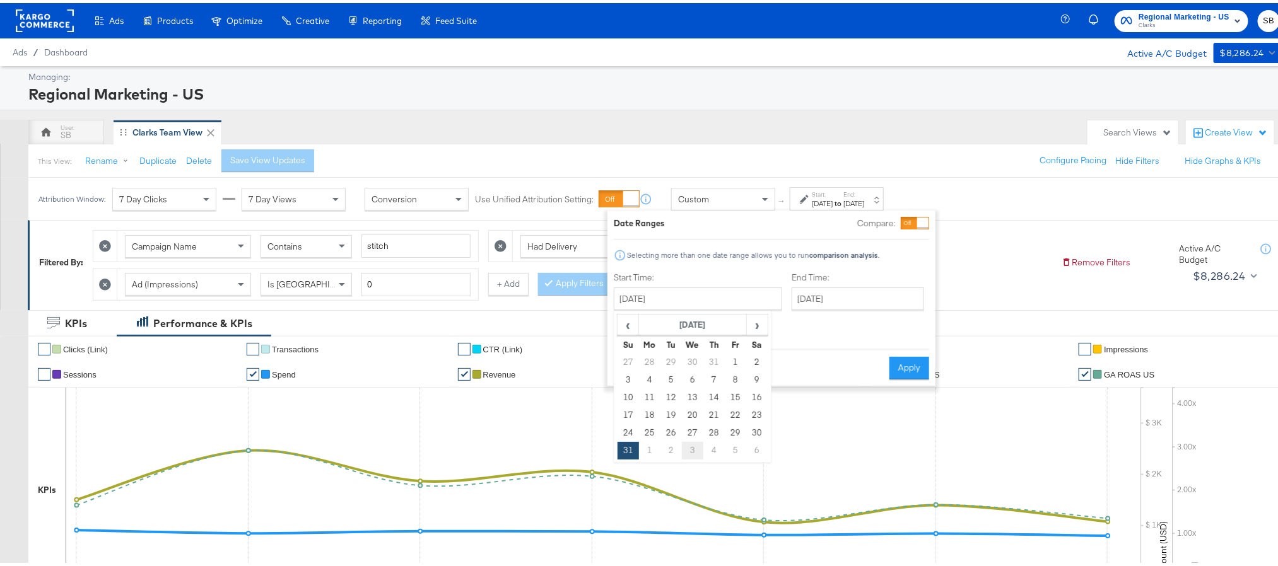
click at [692, 447] on td "3" at bounding box center [692, 448] width 21 height 18
type input "[DATE]"
click at [815, 300] on input "[DATE]" at bounding box center [854, 295] width 132 height 23
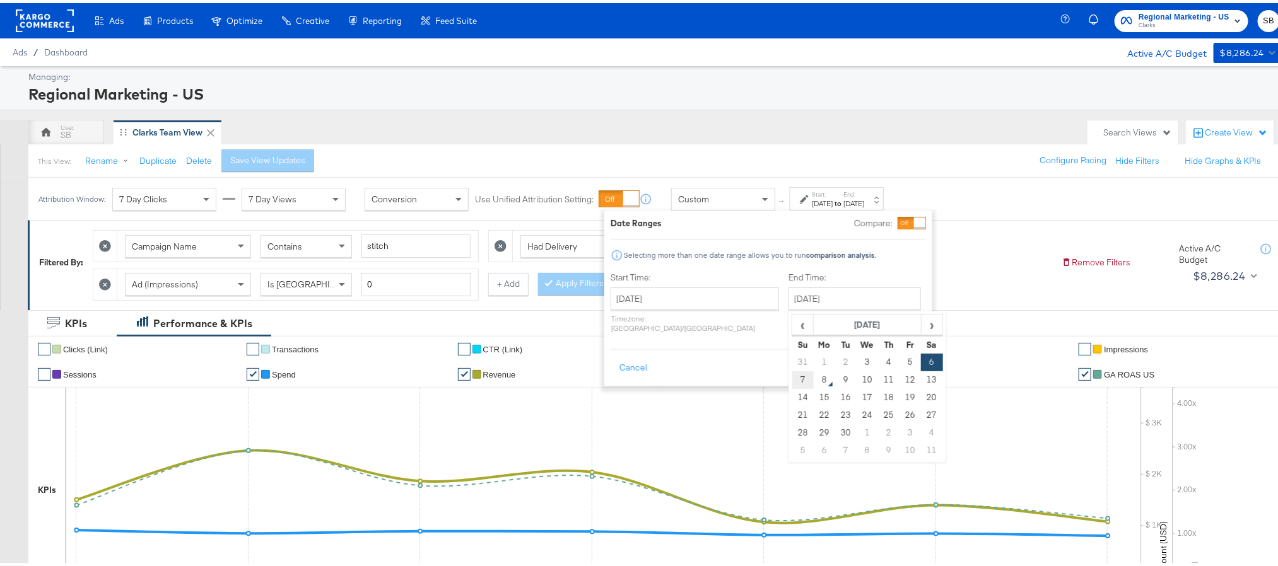
click at [792, 375] on td "7" at bounding box center [802, 377] width 21 height 18
type input "[DATE]"
click at [904, 354] on button "Apply" at bounding box center [906, 365] width 40 height 23
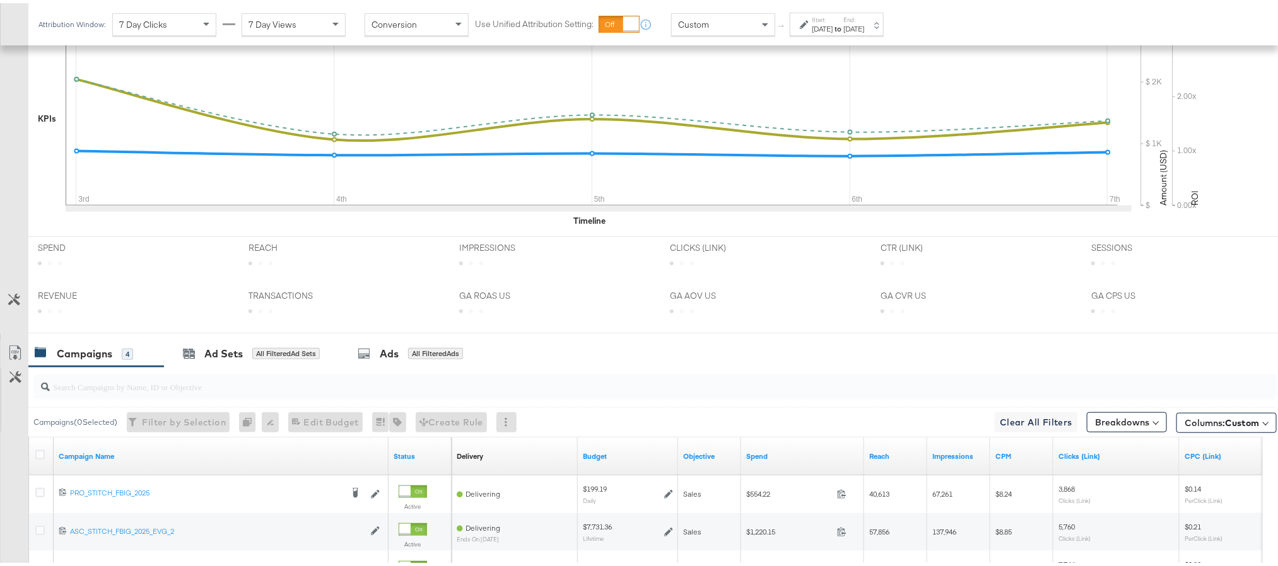
scroll to position [473, 0]
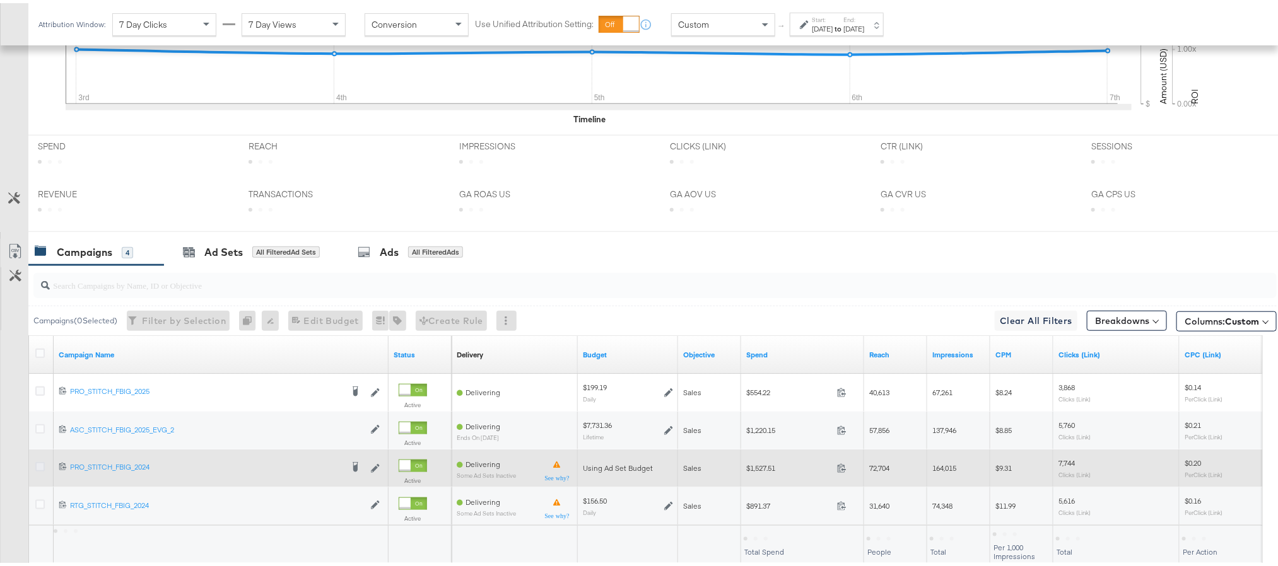
click at [38, 469] on icon at bounding box center [39, 463] width 9 height 9
click at [0, 0] on input "checkbox" at bounding box center [0, 0] width 0 height 0
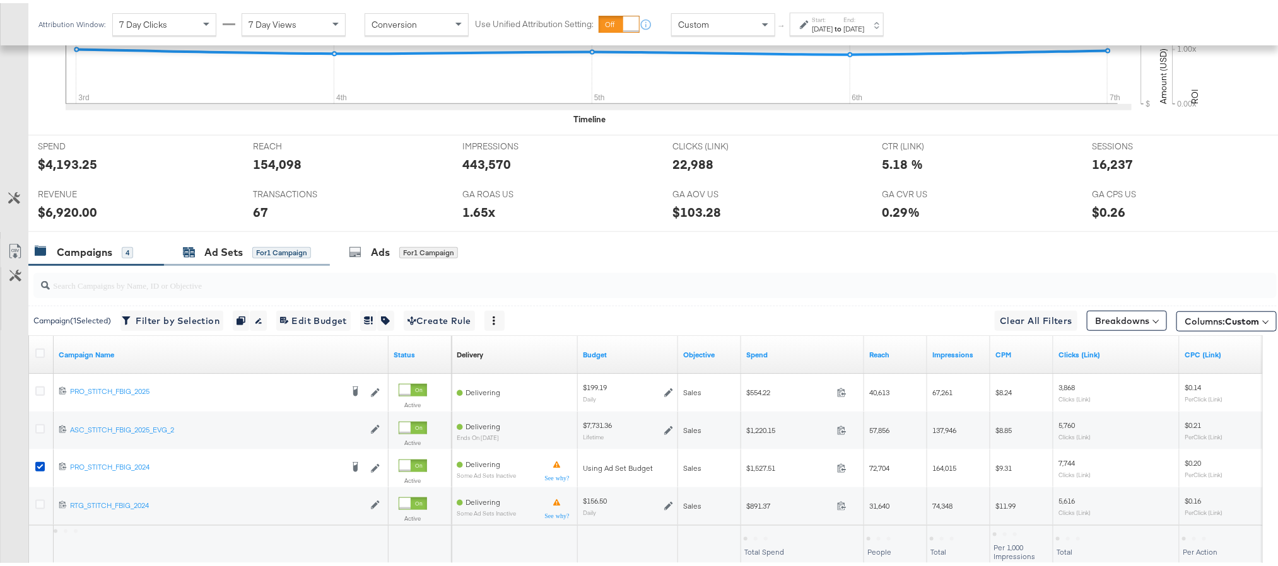
click at [216, 257] on div "Ad Sets" at bounding box center [223, 249] width 38 height 15
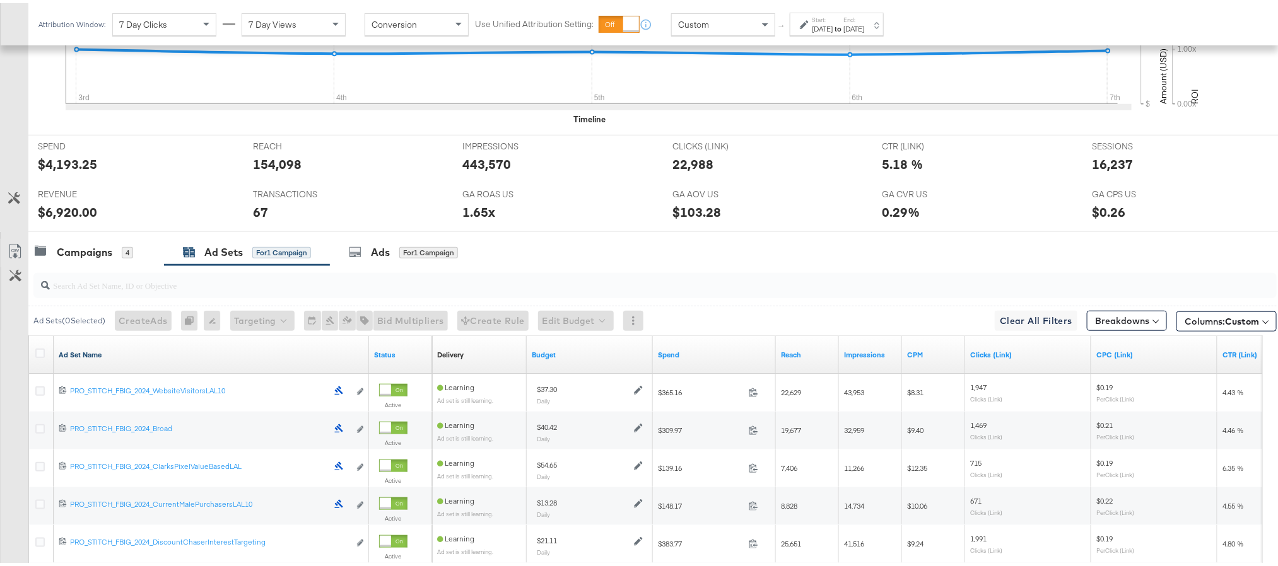
click at [87, 352] on link "Ad Set Name" at bounding box center [211, 352] width 305 height 10
click at [87, 352] on link "Ad Set Name ↓" at bounding box center [211, 352] width 305 height 10
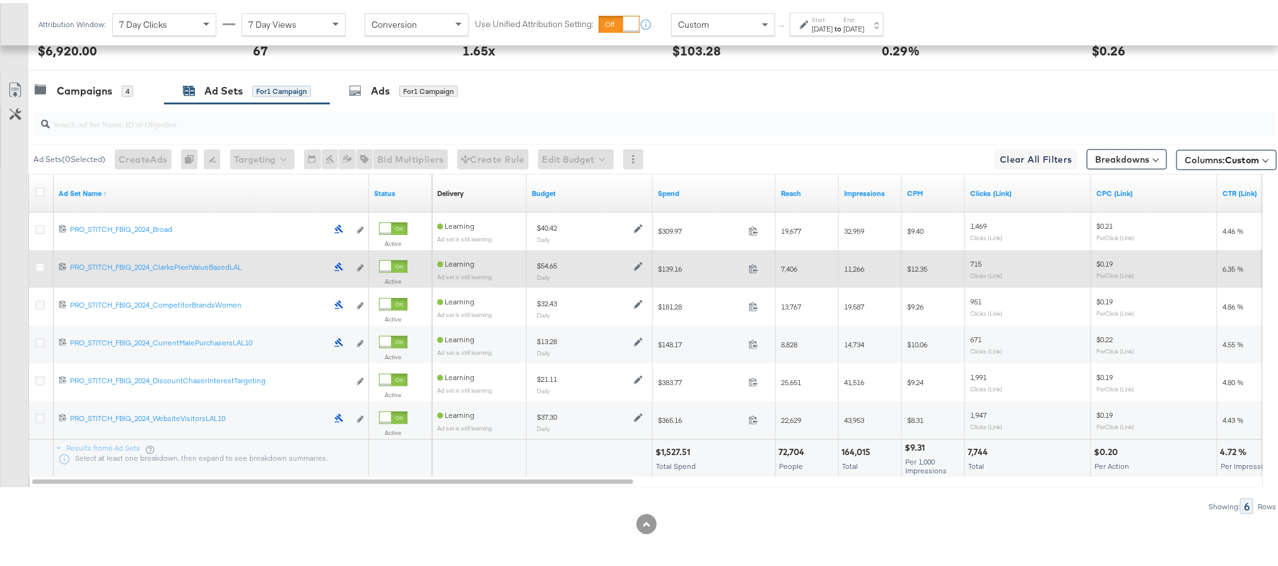
scroll to position [640, 0]
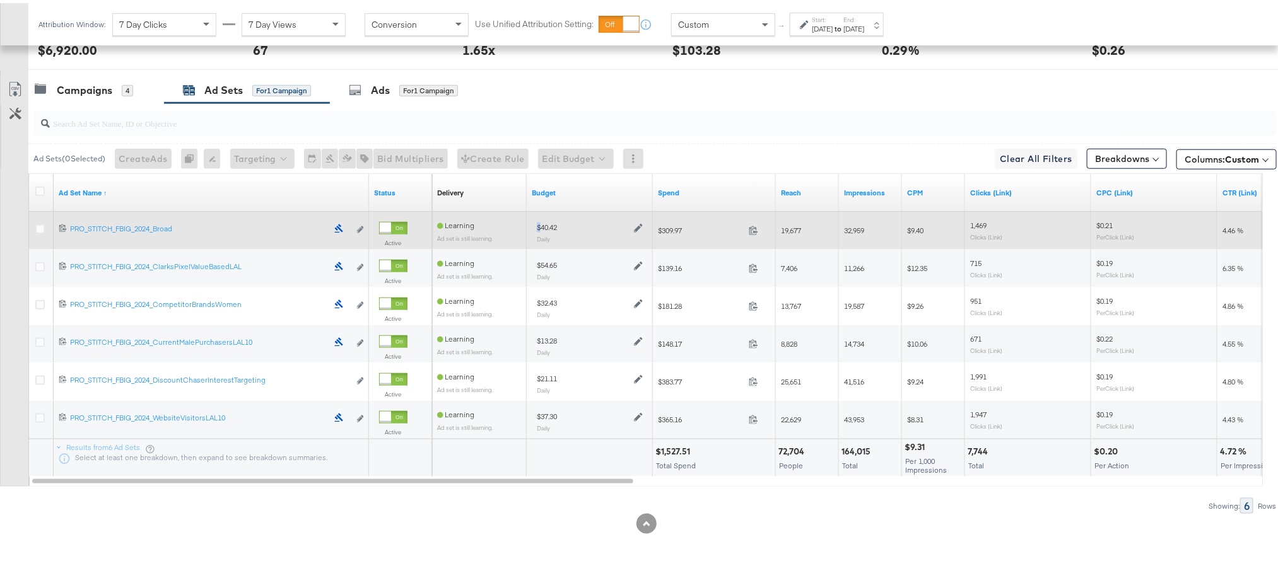
click at [540, 218] on div "$40.42 Daily" at bounding box center [590, 229] width 116 height 31
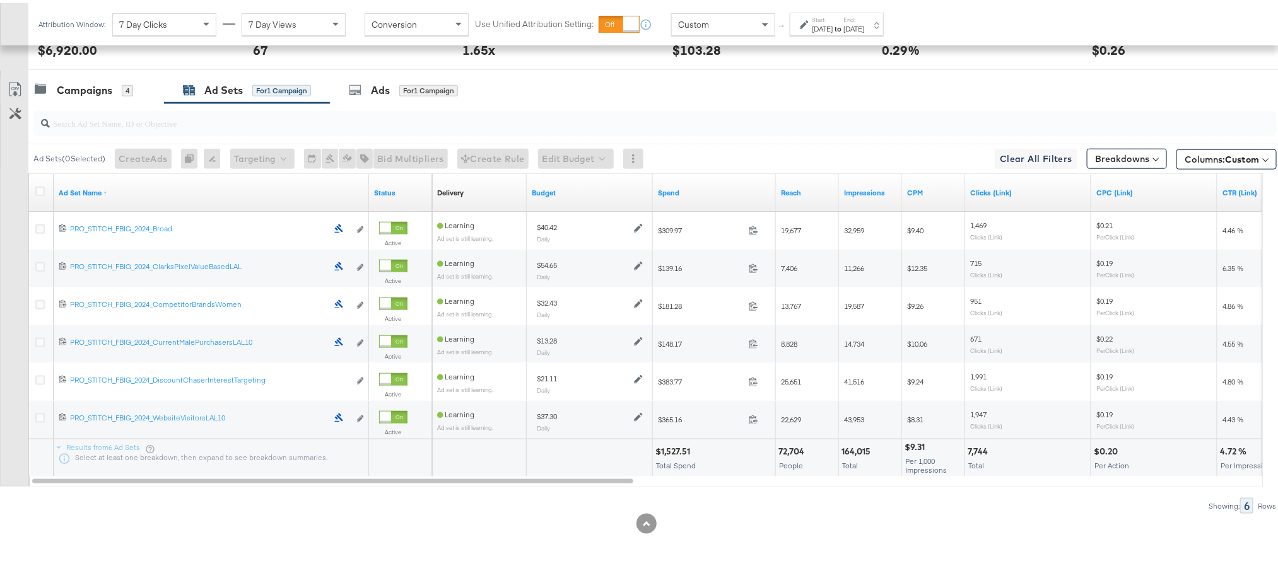
click at [545, 519] on div at bounding box center [646, 521] width 1292 height 20
click at [15, 82] on icon at bounding box center [15, 86] width 15 height 15
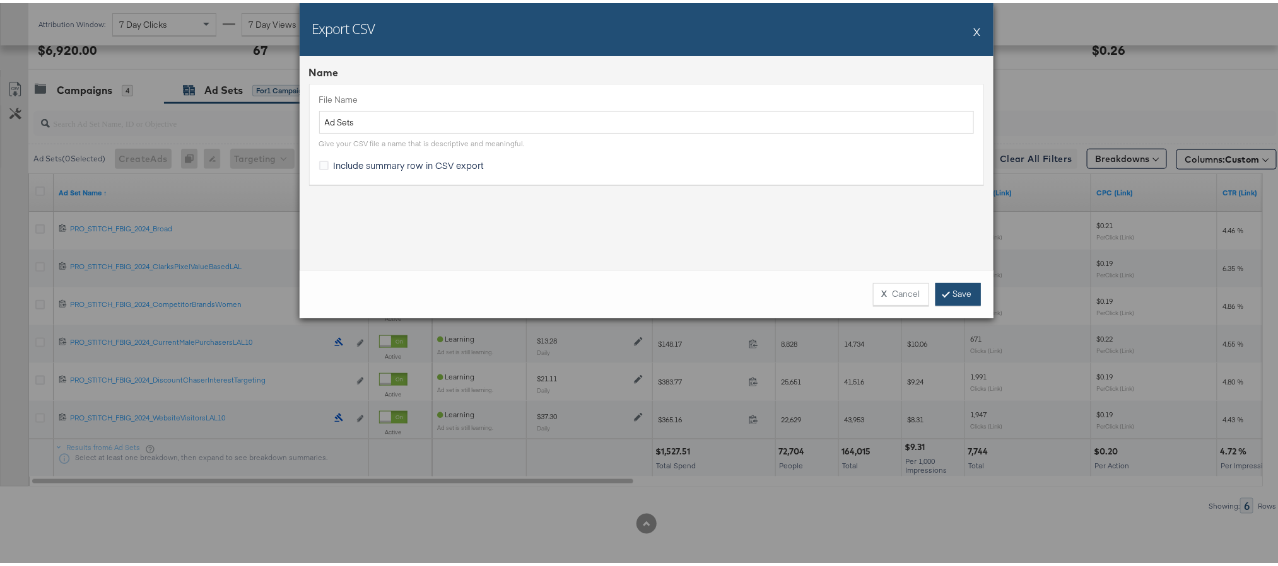
click at [950, 296] on link "Save" at bounding box center [957, 291] width 45 height 23
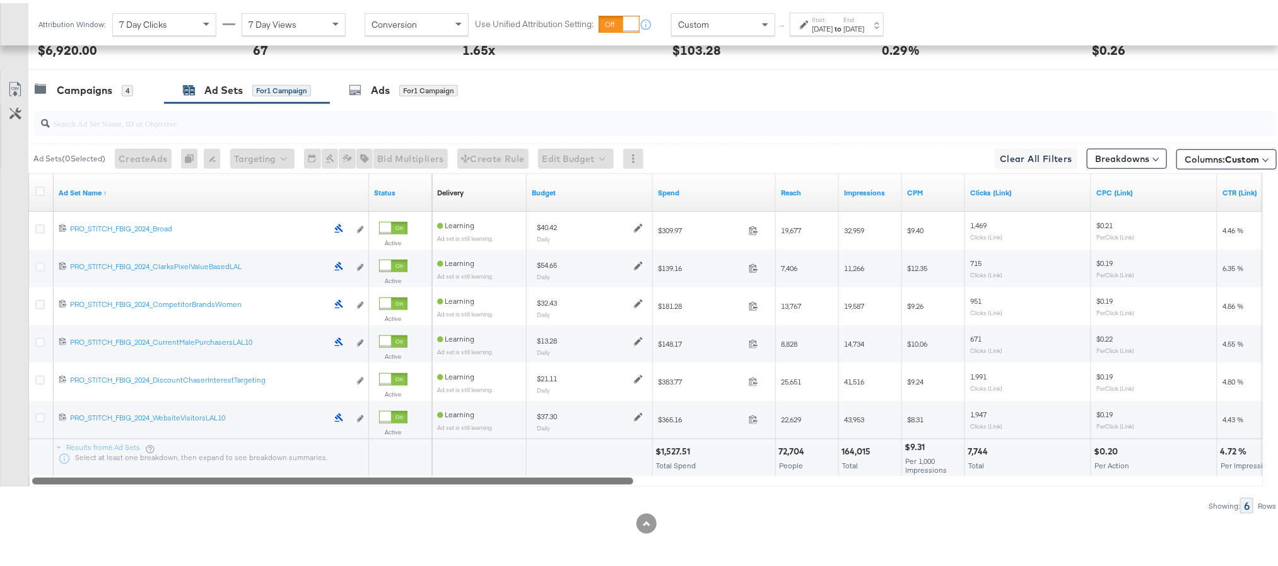
drag, startPoint x: 575, startPoint y: 475, endPoint x: 324, endPoint y: 513, distance: 253.8
click at [324, 513] on div "KPIs Performance & KPIs Customize KPIs ✔ Clicks (Link) ✔ Transactions ✔ CTR (Li…" at bounding box center [646, 119] width 1292 height 894
